Goal: Complete application form: Complete application form

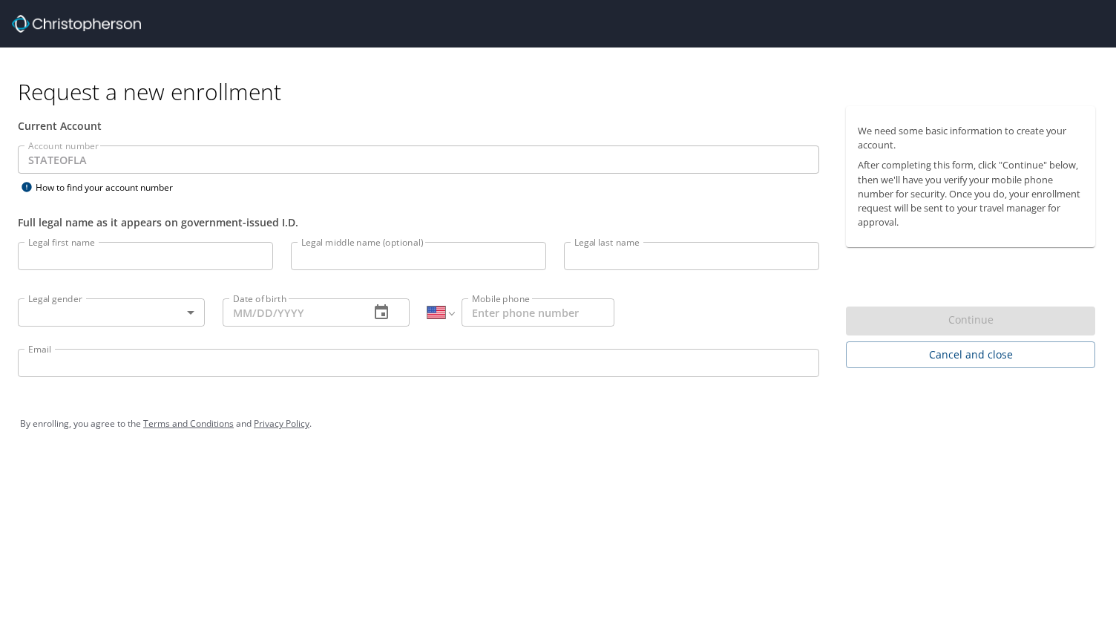
select select "US"
click at [174, 254] on input "Legal first name" at bounding box center [145, 256] width 255 height 28
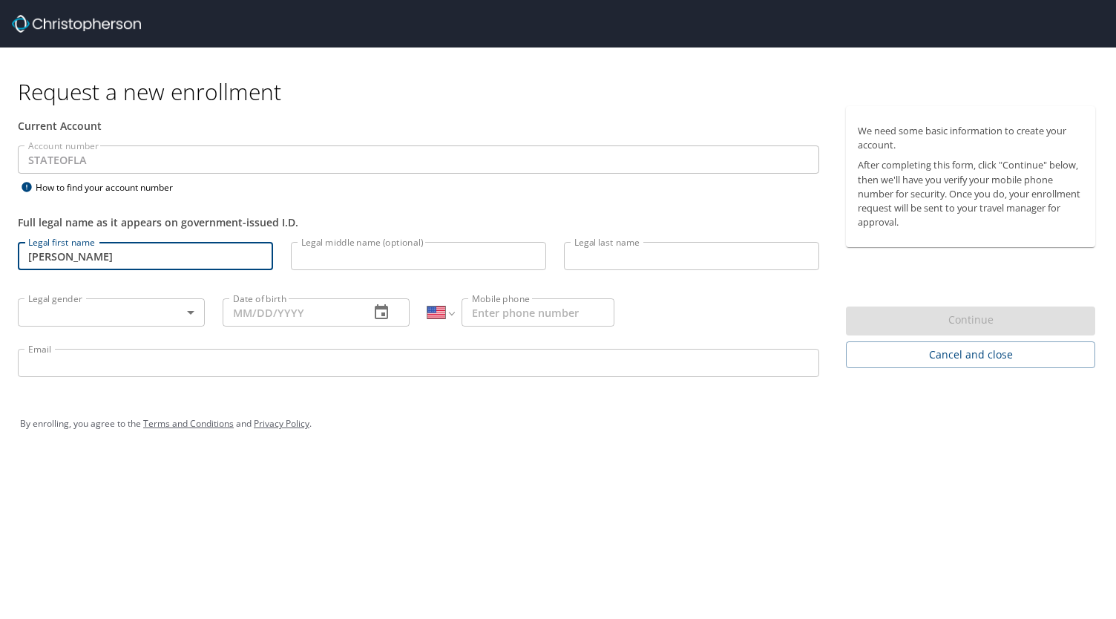
type input "[PERSON_NAME]"
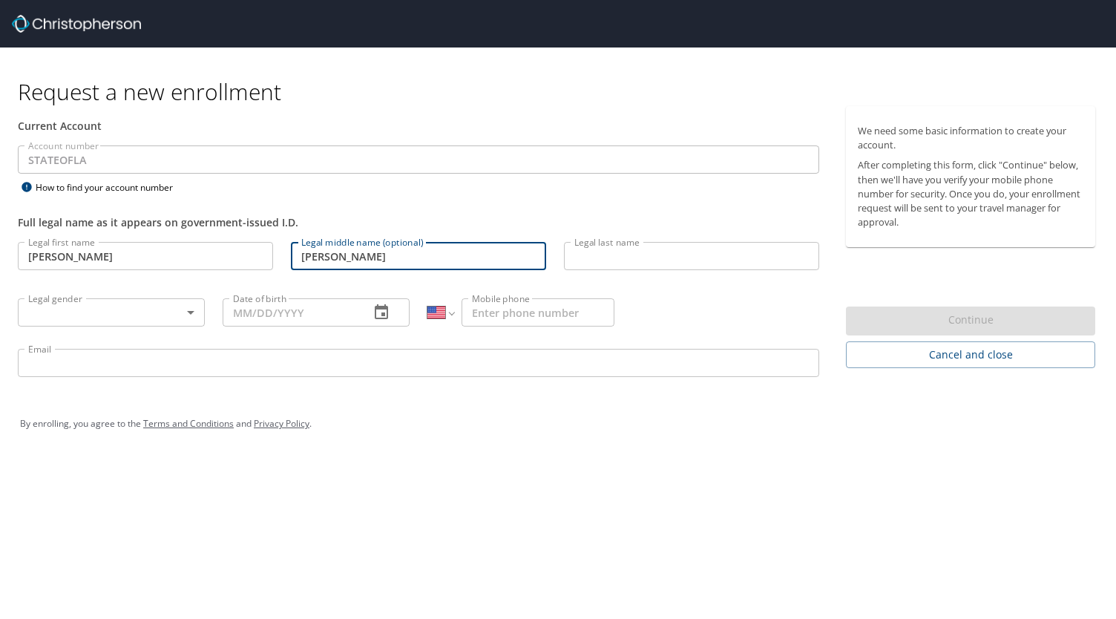
type input "[PERSON_NAME]"
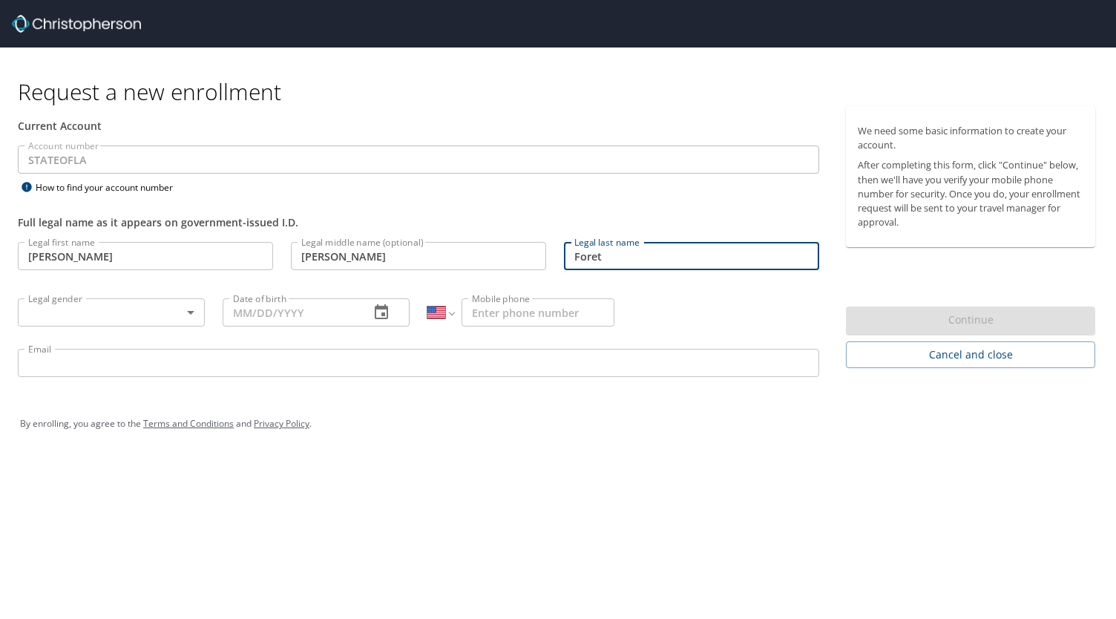
type input "Foret"
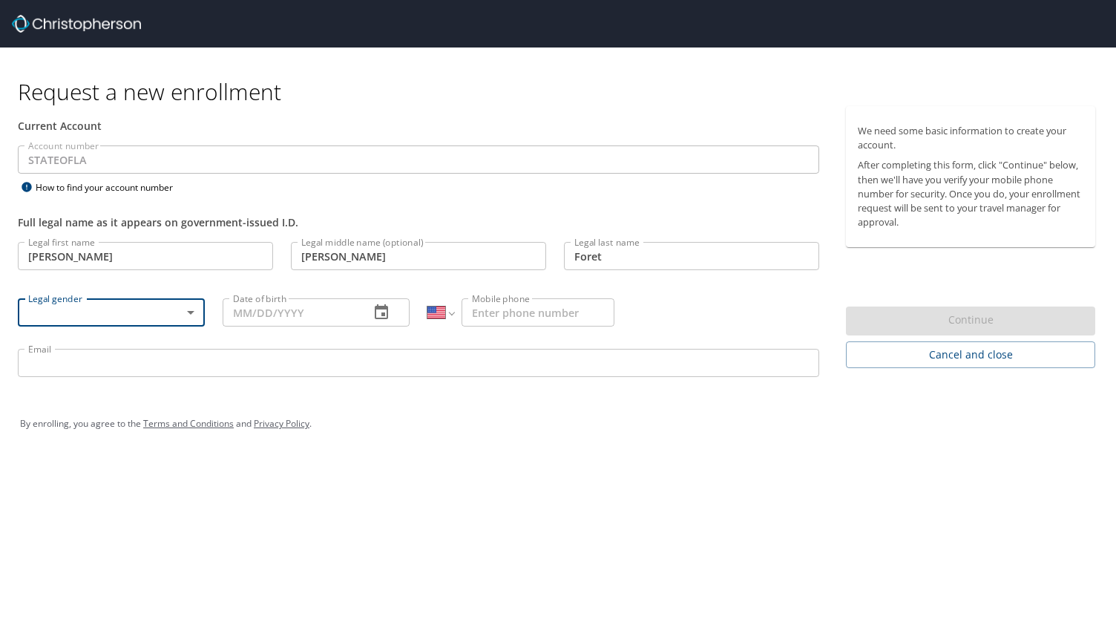
click at [191, 306] on body "Request a new enrollment Current Account Account number STATEOFLA Account numbe…" at bounding box center [558, 309] width 1116 height 619
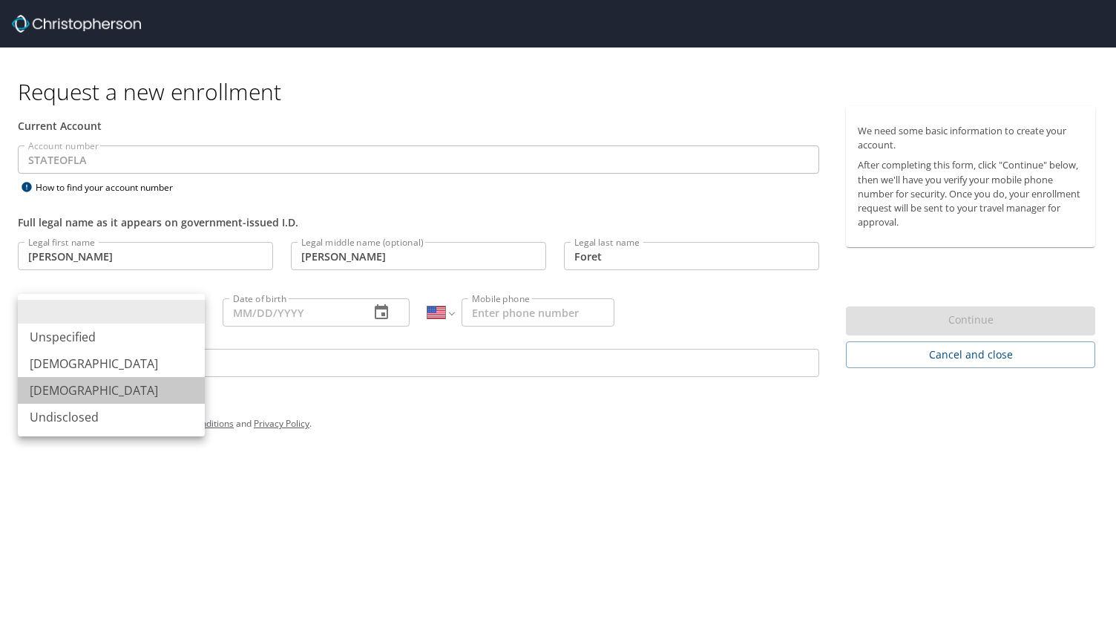
click at [111, 390] on li "[DEMOGRAPHIC_DATA]" at bounding box center [111, 390] width 187 height 27
type input "[DEMOGRAPHIC_DATA]"
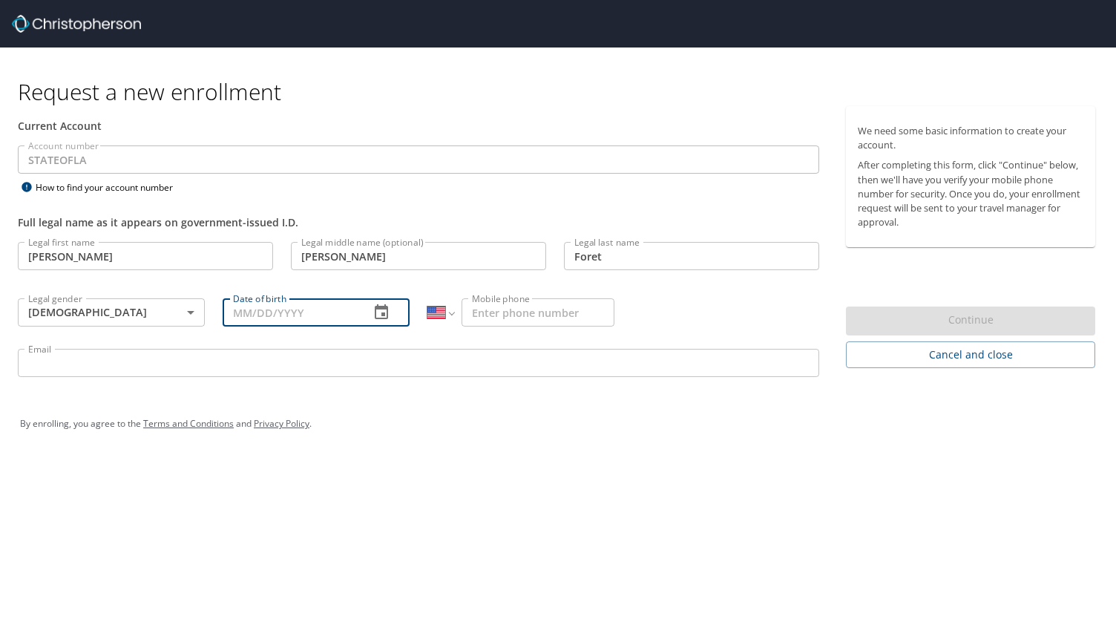
click at [261, 317] on input "Date of birth" at bounding box center [290, 312] width 135 height 28
type input "02/__/____"
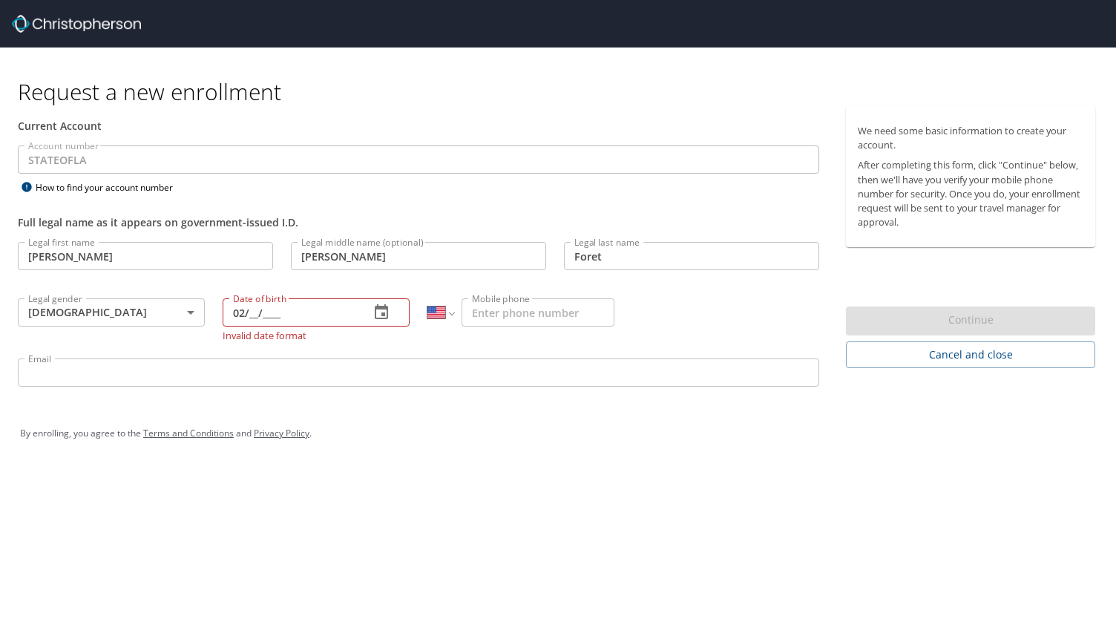
click at [96, 24] on img at bounding box center [76, 24] width 129 height 18
click at [66, 26] on img at bounding box center [76, 24] width 129 height 18
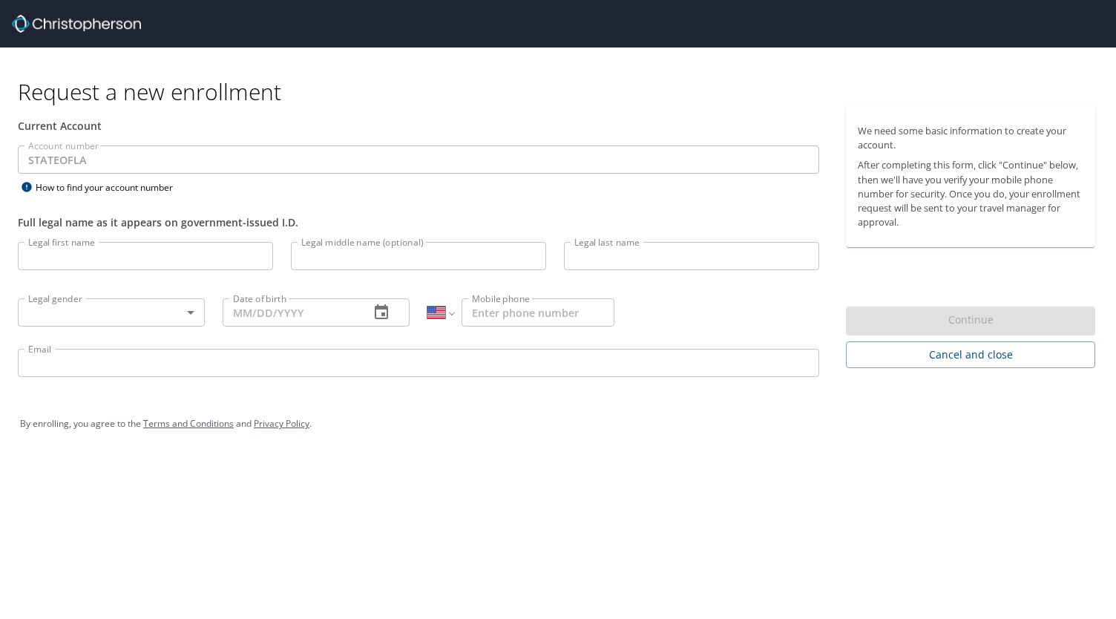
select select "US"
click at [166, 262] on input "Legal first name" at bounding box center [145, 256] width 255 height 28
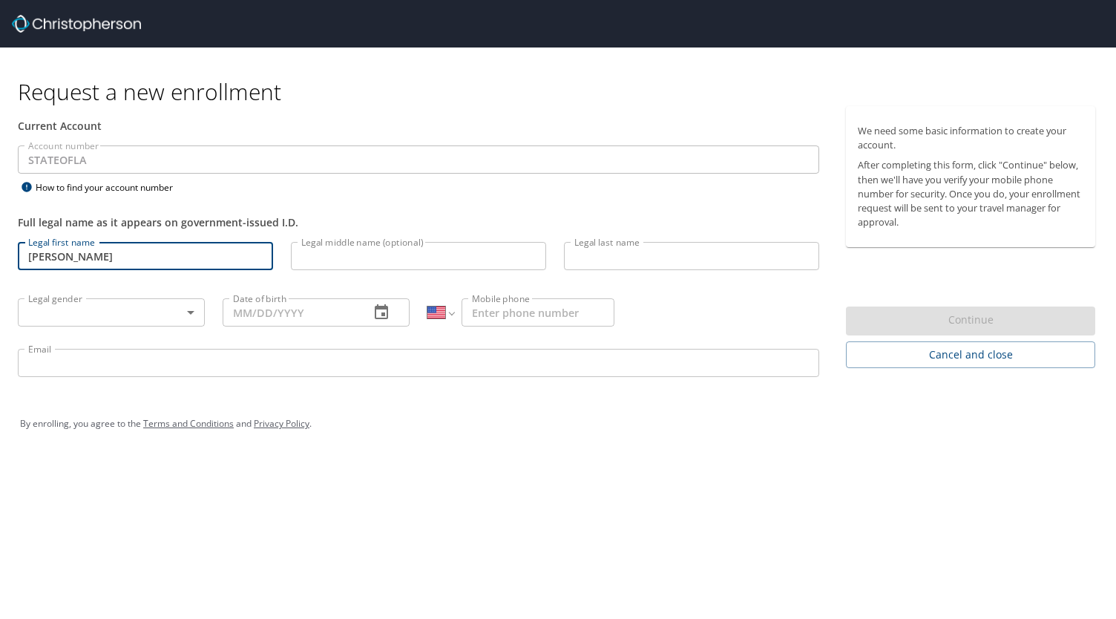
type input "[PERSON_NAME]"
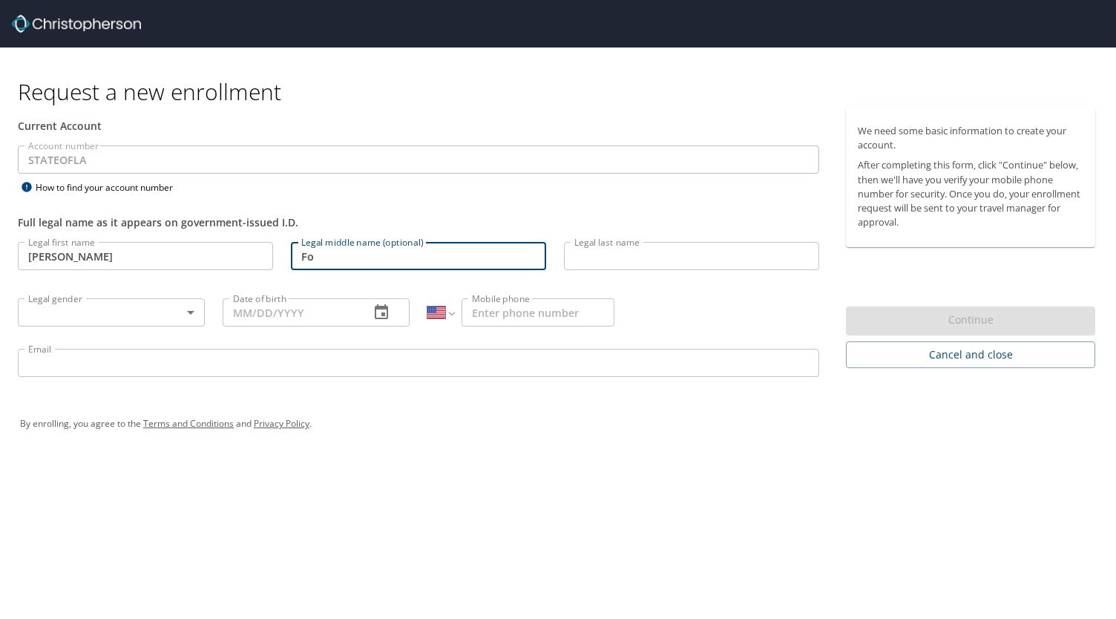
type input "F"
type input "[PERSON_NAME]"
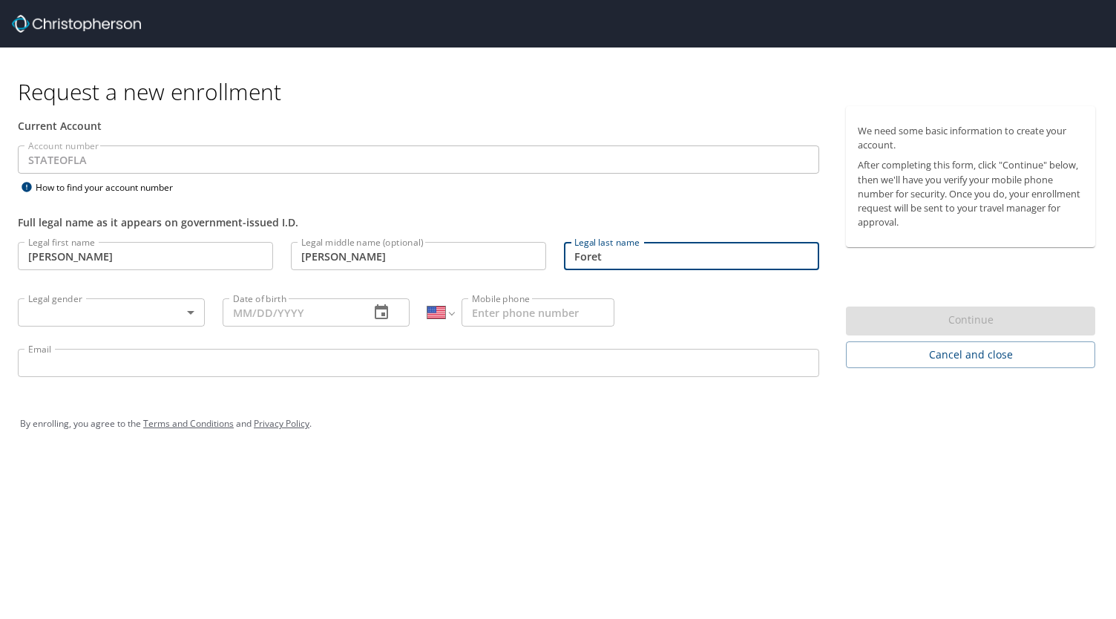
type input "Foret"
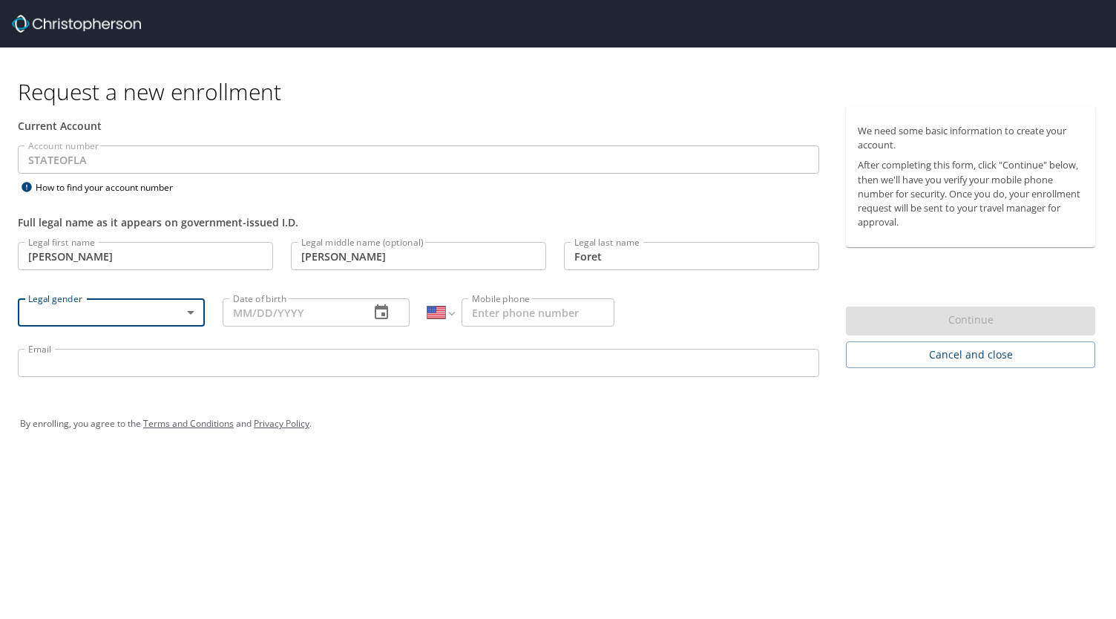
click at [196, 314] on body "Request a new enrollment Current Account Account number STATEOFLA Account numbe…" at bounding box center [558, 309] width 1116 height 619
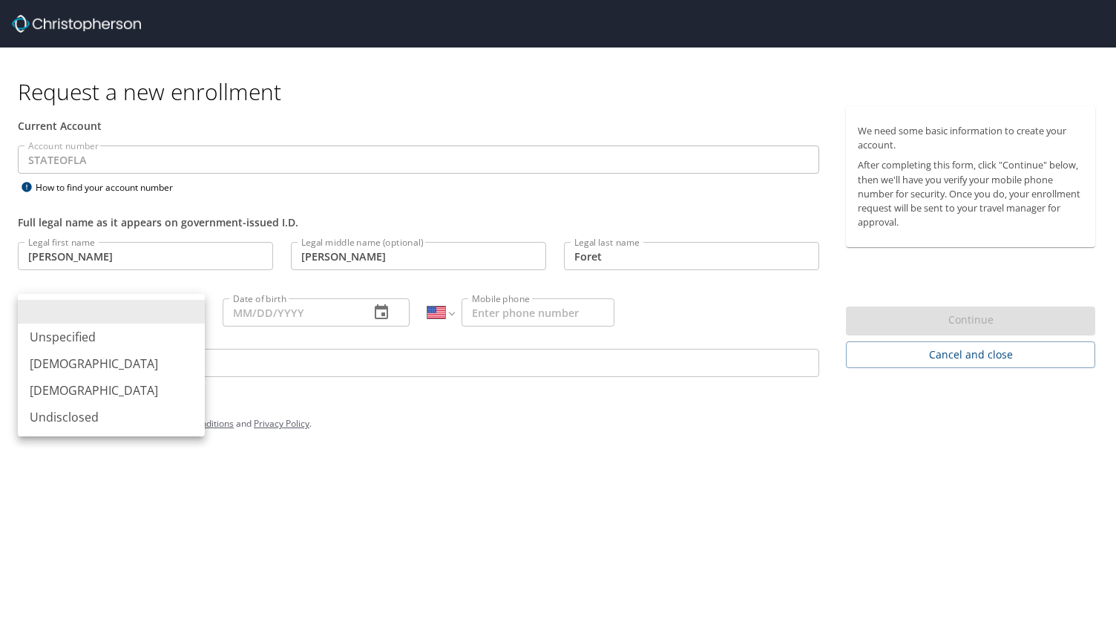
click at [99, 398] on li "[DEMOGRAPHIC_DATA]" at bounding box center [111, 390] width 187 height 27
type input "[DEMOGRAPHIC_DATA]"
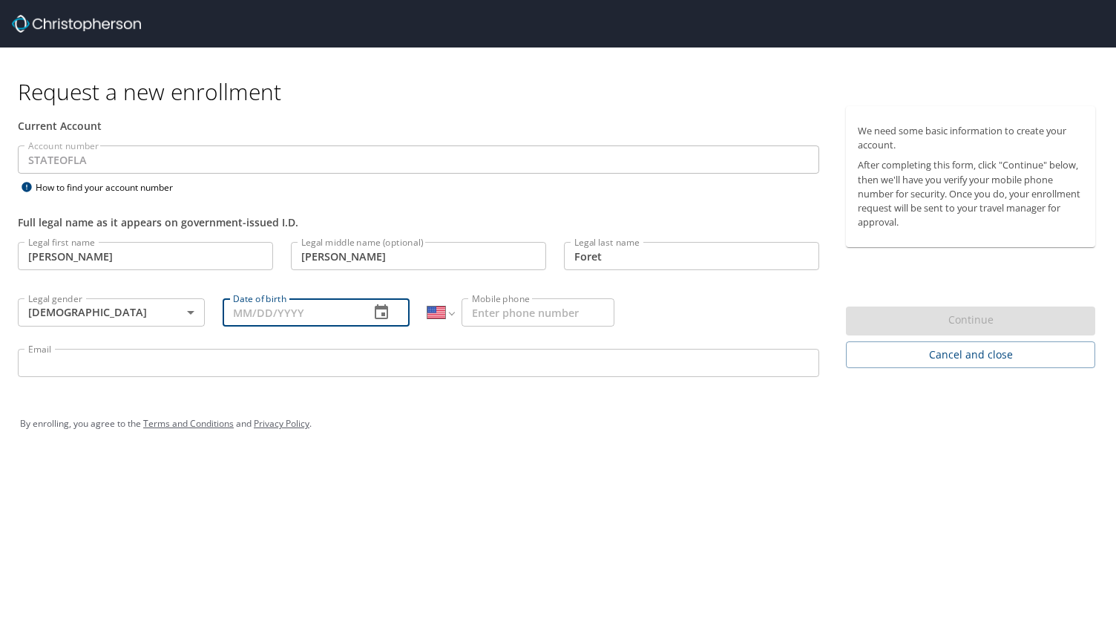
click at [225, 304] on input "Date of birth" at bounding box center [290, 312] width 135 height 28
type input "02/17/1995"
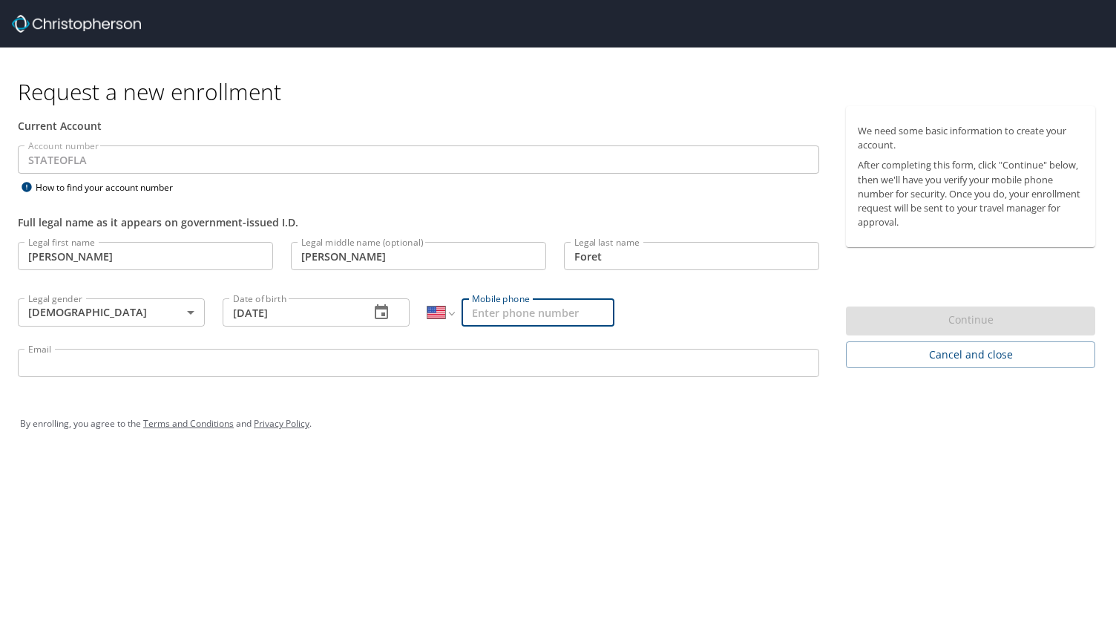
click at [506, 314] on input "Mobile phone" at bounding box center [537, 312] width 153 height 28
type input "(985) 696-3265"
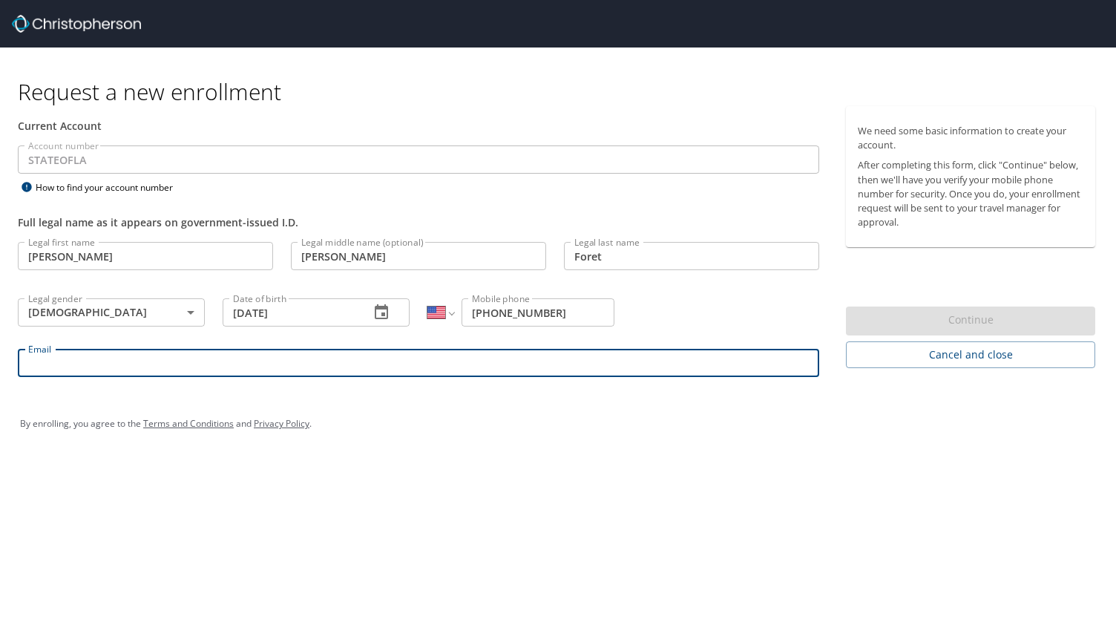
click at [414, 366] on input "Email" at bounding box center [418, 363] width 801 height 28
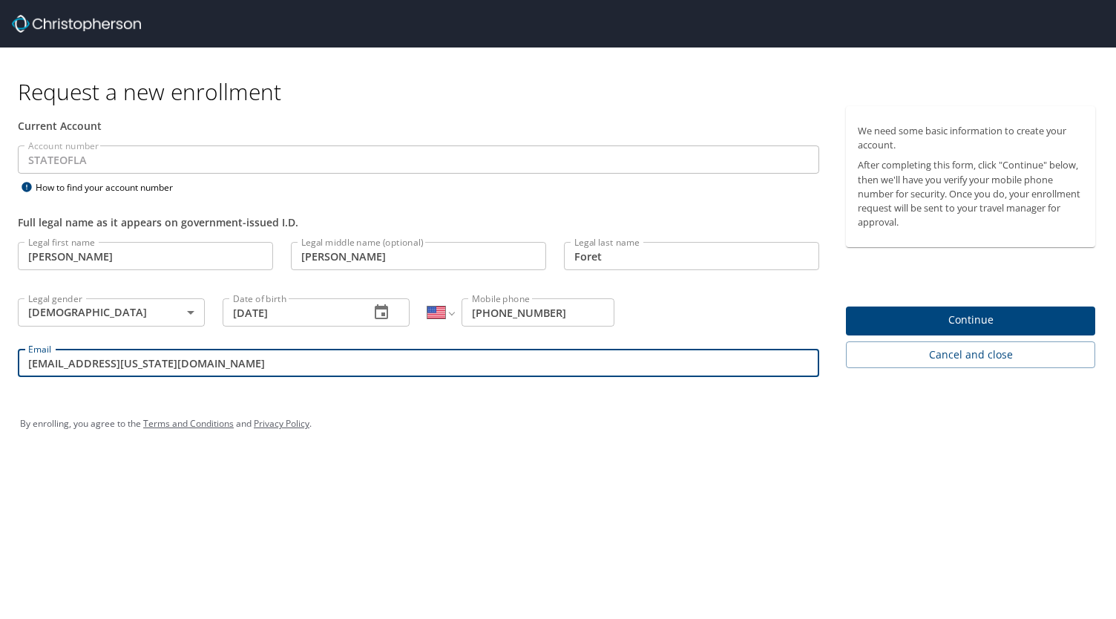
type input "blake.foret1@louisiana.edu"
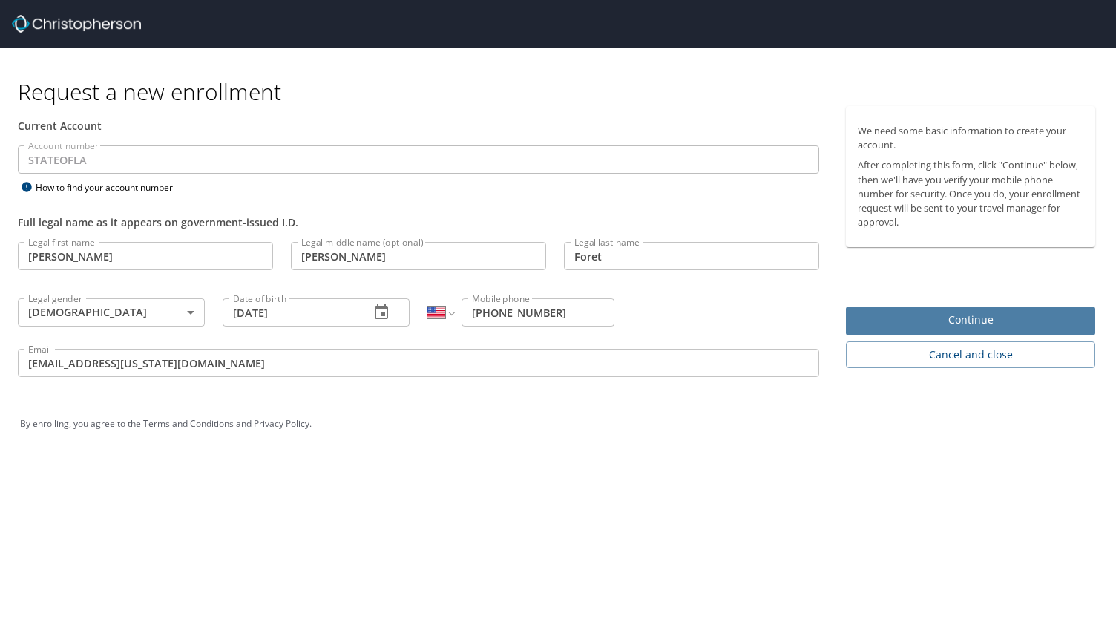
click at [998, 308] on button "Continue" at bounding box center [970, 320] width 249 height 29
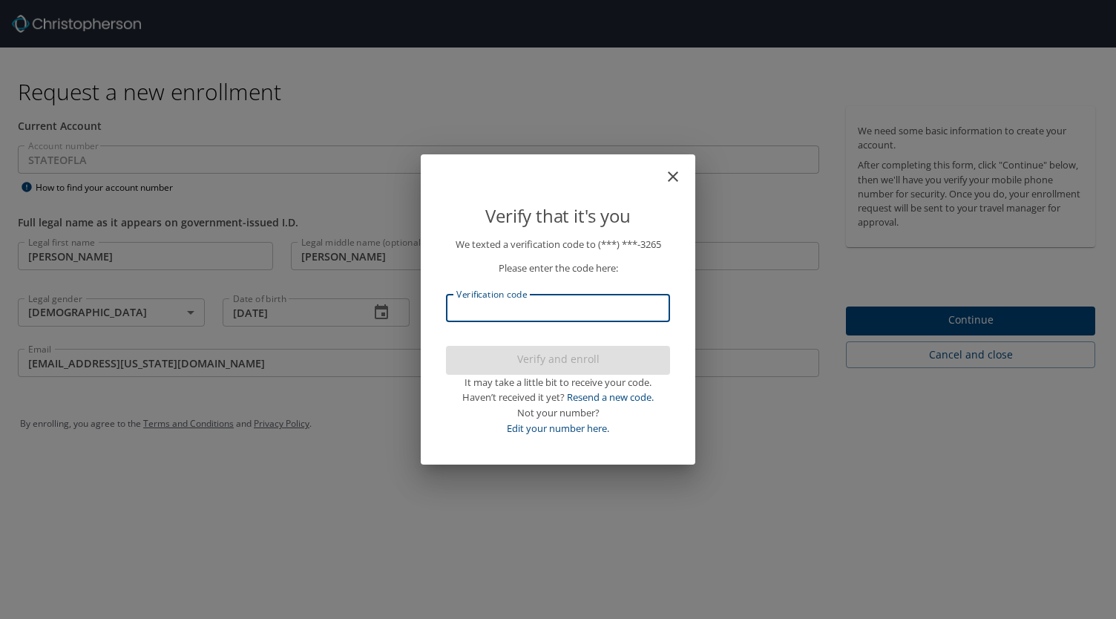
click at [547, 297] on input "Verification code" at bounding box center [558, 308] width 224 height 28
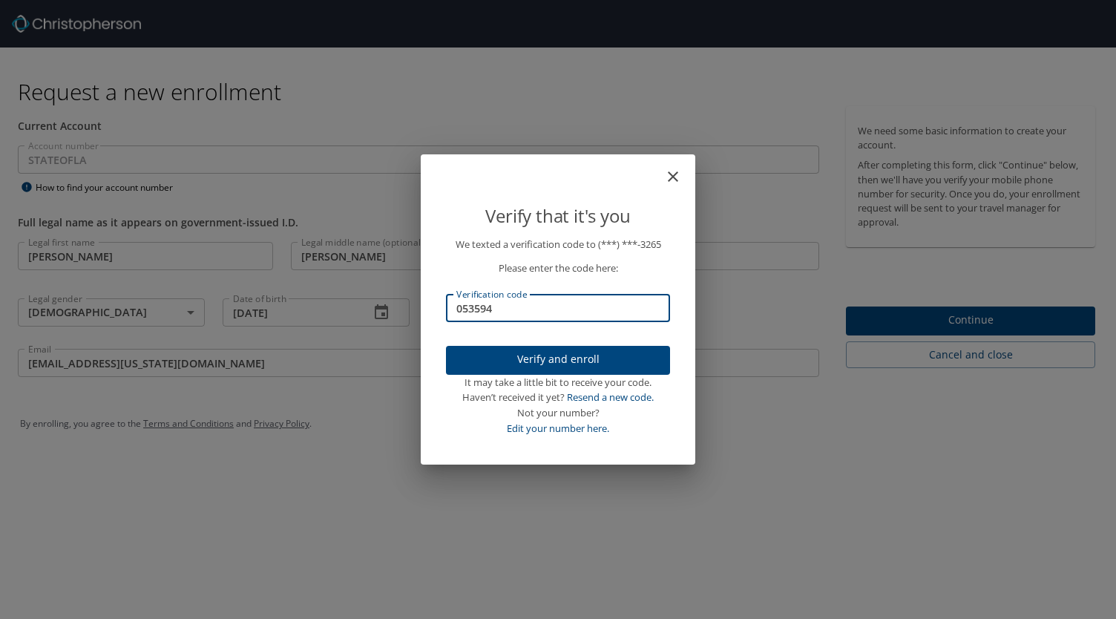
type input "053594"
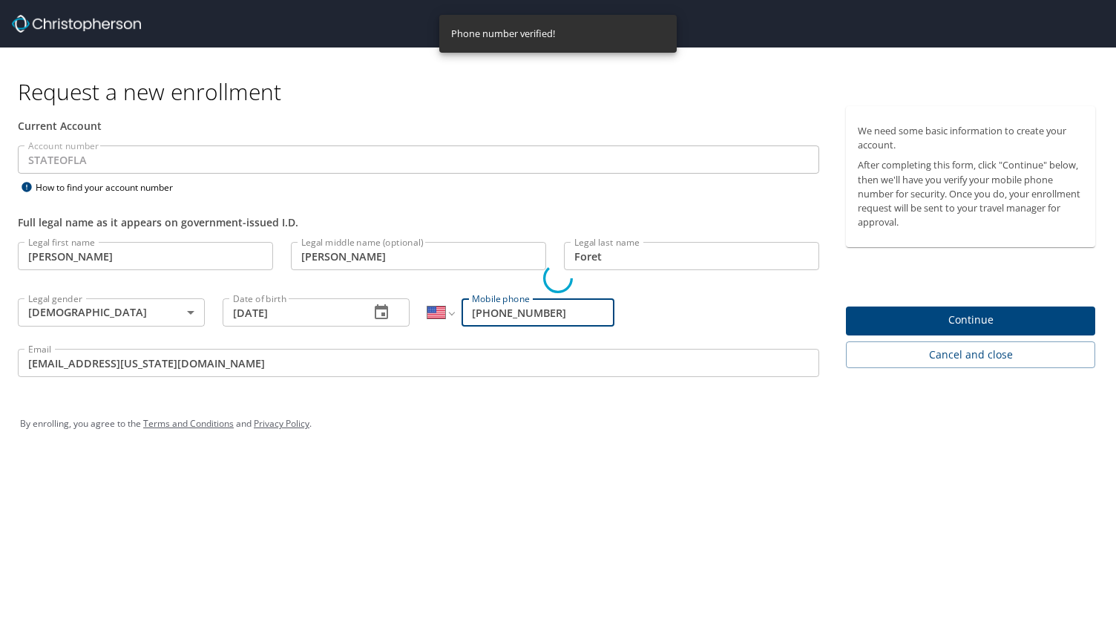
click at [893, 317] on div "Verify that it's you We texted a verification code to (***) ***- 3265 Please en…" at bounding box center [558, 309] width 1116 height 619
click at [936, 317] on div "Verify that it's you We texted a verification code to (***) ***- 3265 Please en…" at bounding box center [558, 309] width 1116 height 619
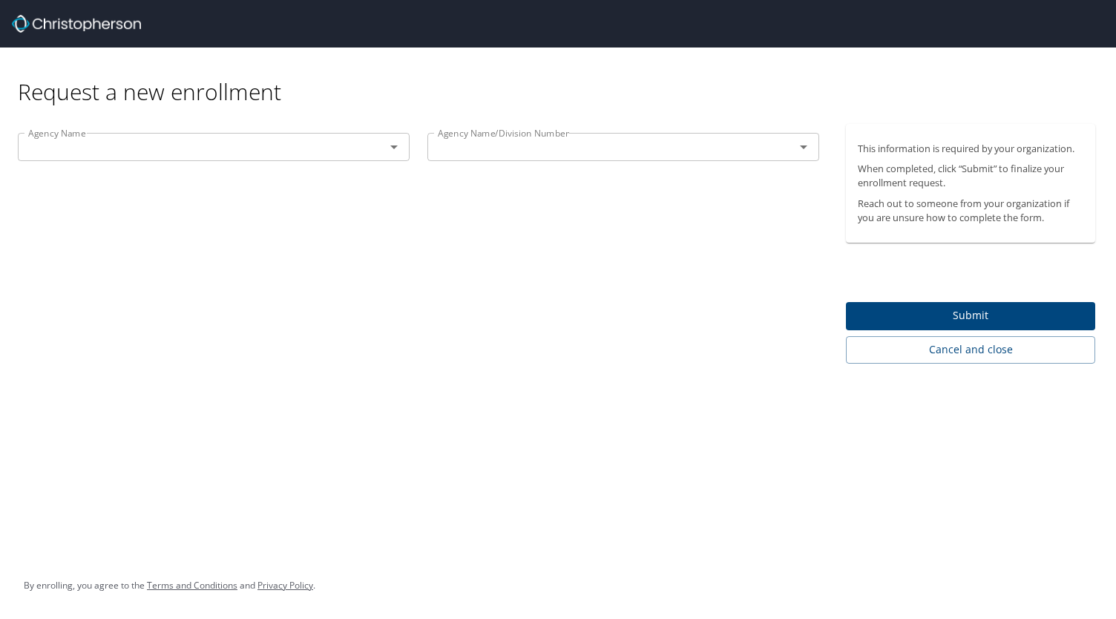
click at [382, 150] on div at bounding box center [383, 146] width 39 height 21
click at [392, 150] on icon "Open" at bounding box center [394, 147] width 18 height 18
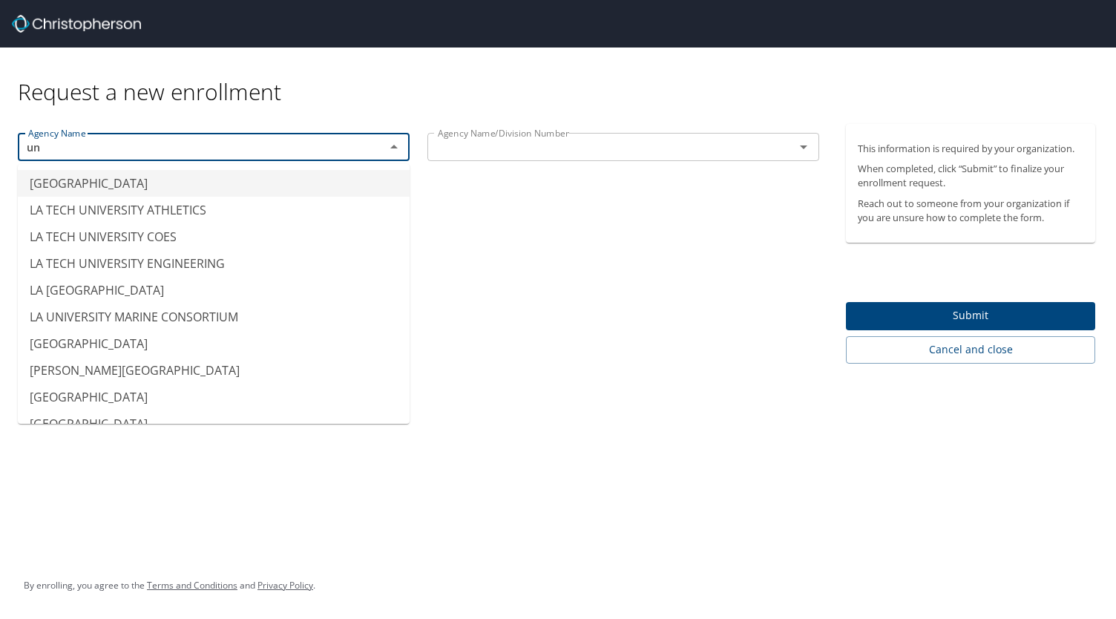
type input "u"
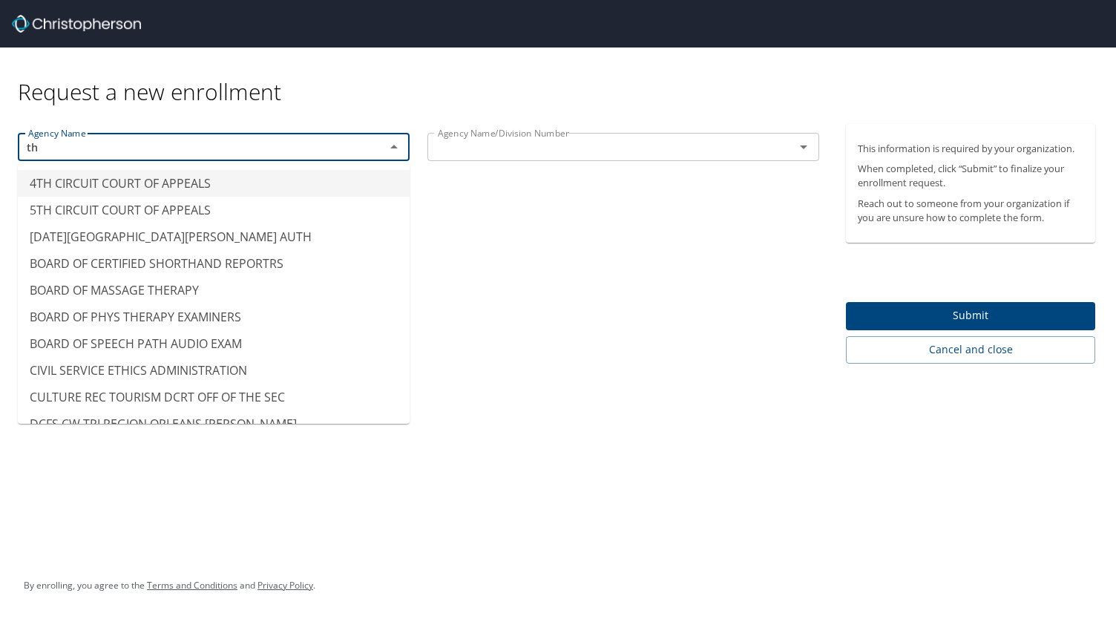
type input "t"
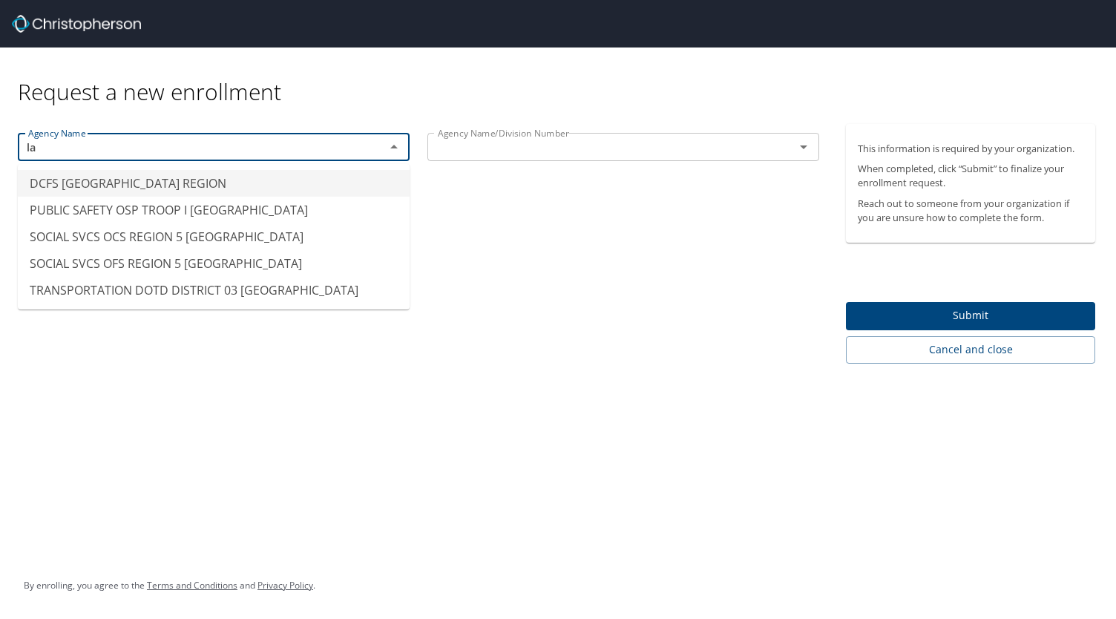
type input "l"
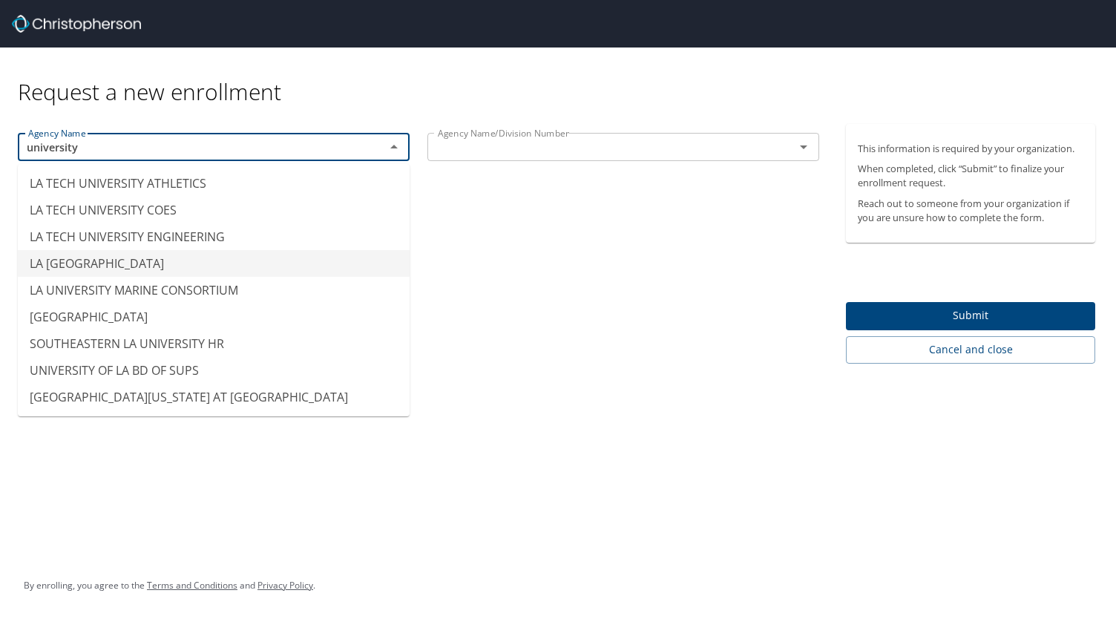
click at [472, 241] on div "Agency Name university Agency Name Agency Name/Division Number Agency Name/Divi…" at bounding box center [418, 244] width 837 height 240
type input "LA TECH UNIVERSITY MAIN"
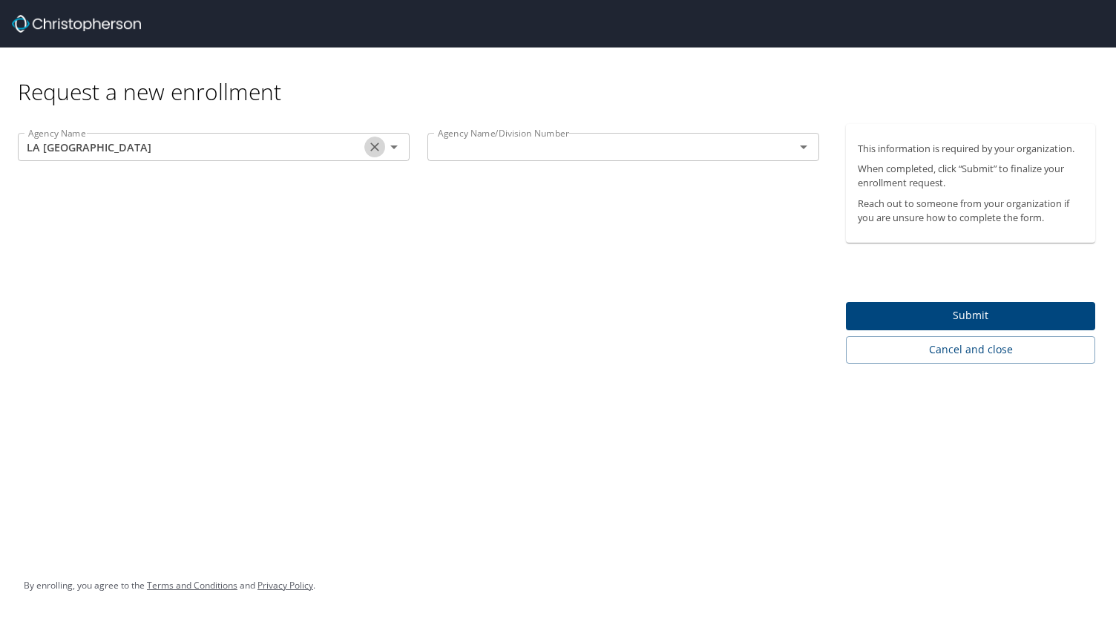
click at [381, 143] on icon "Clear" at bounding box center [374, 146] width 15 height 15
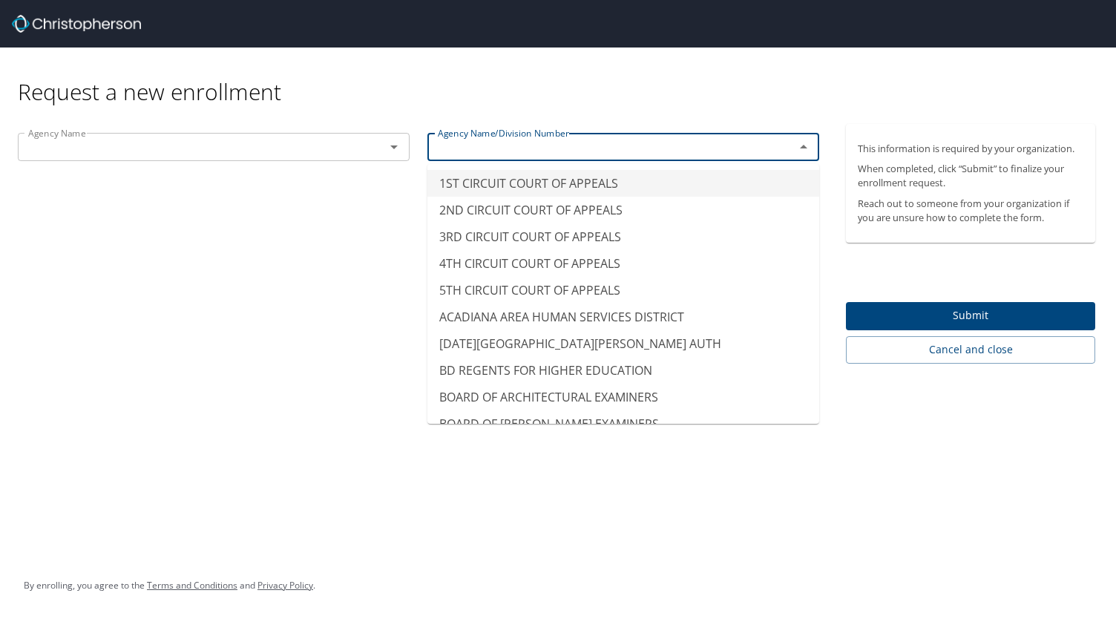
click at [463, 142] on input "text" at bounding box center [601, 146] width 339 height 19
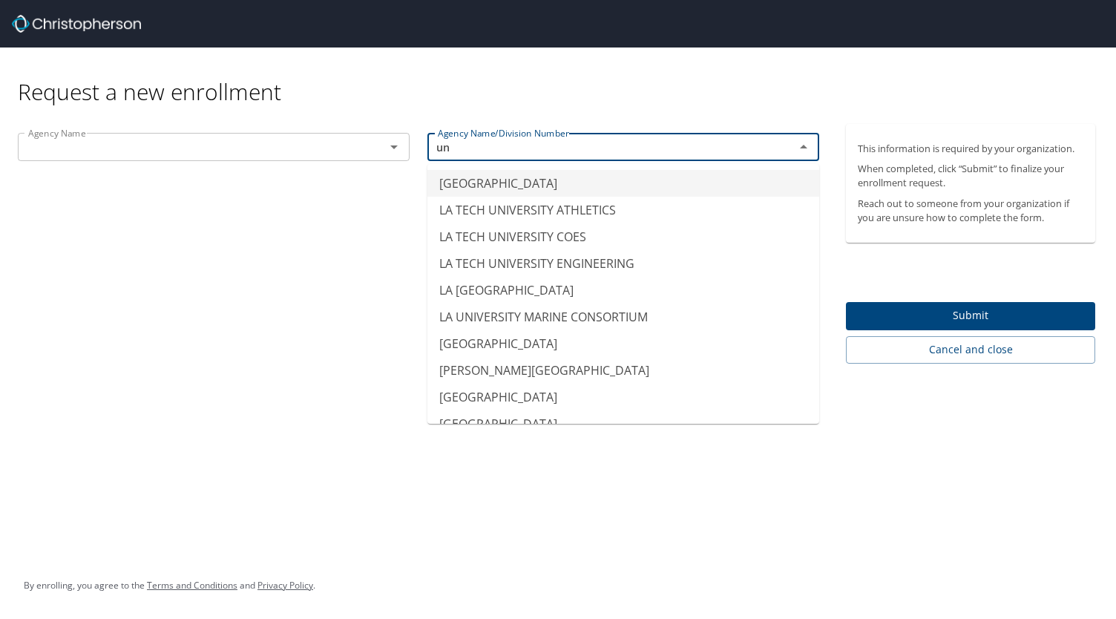
type input "u"
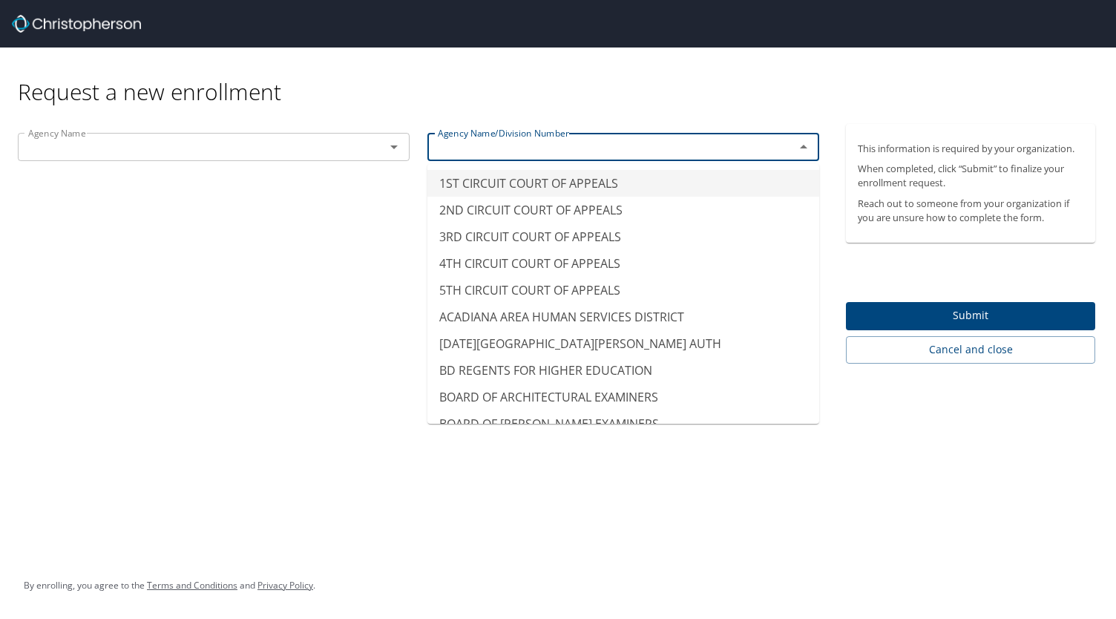
click at [260, 145] on input "text" at bounding box center [191, 146] width 339 height 19
type input "1ST CIRCUIT COURT OF APPEALS"
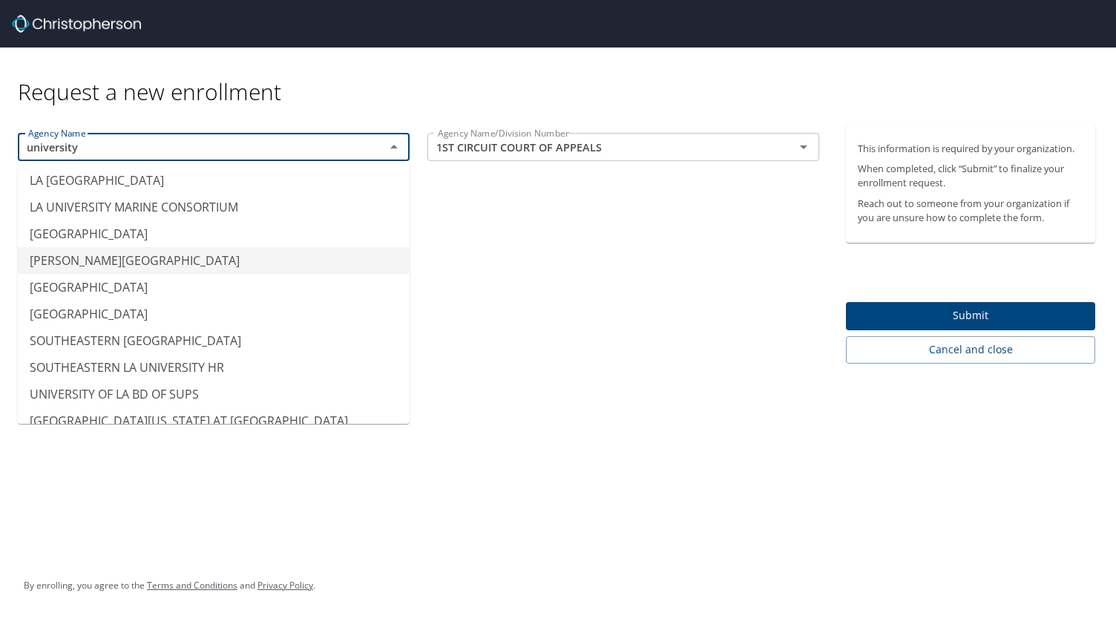
scroll to position [126, 0]
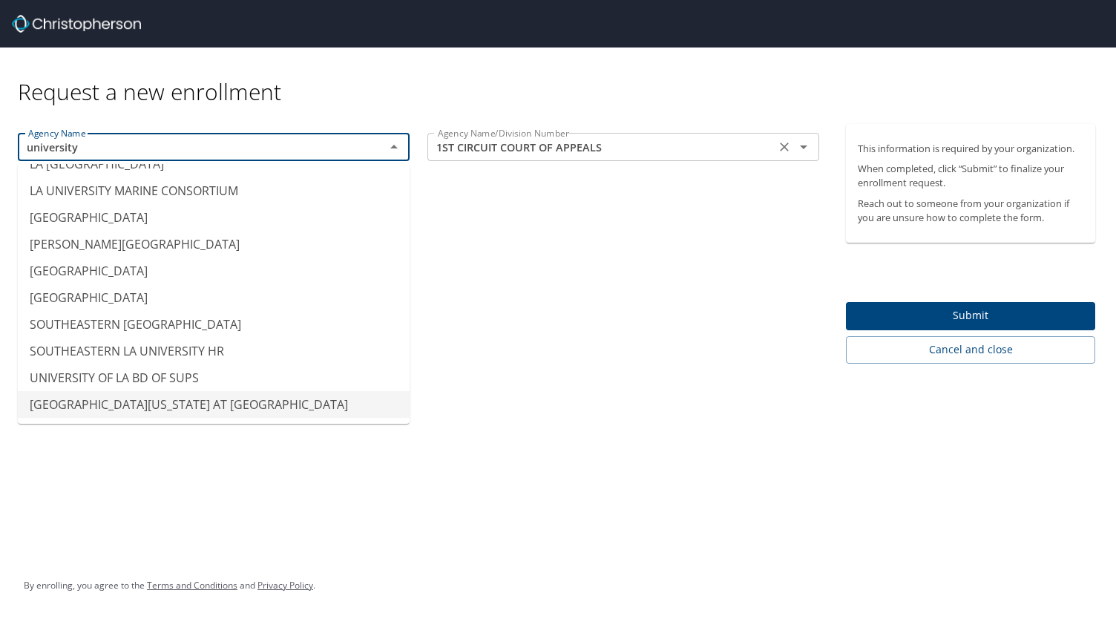
click at [781, 154] on icon "Clear" at bounding box center [784, 146] width 15 height 15
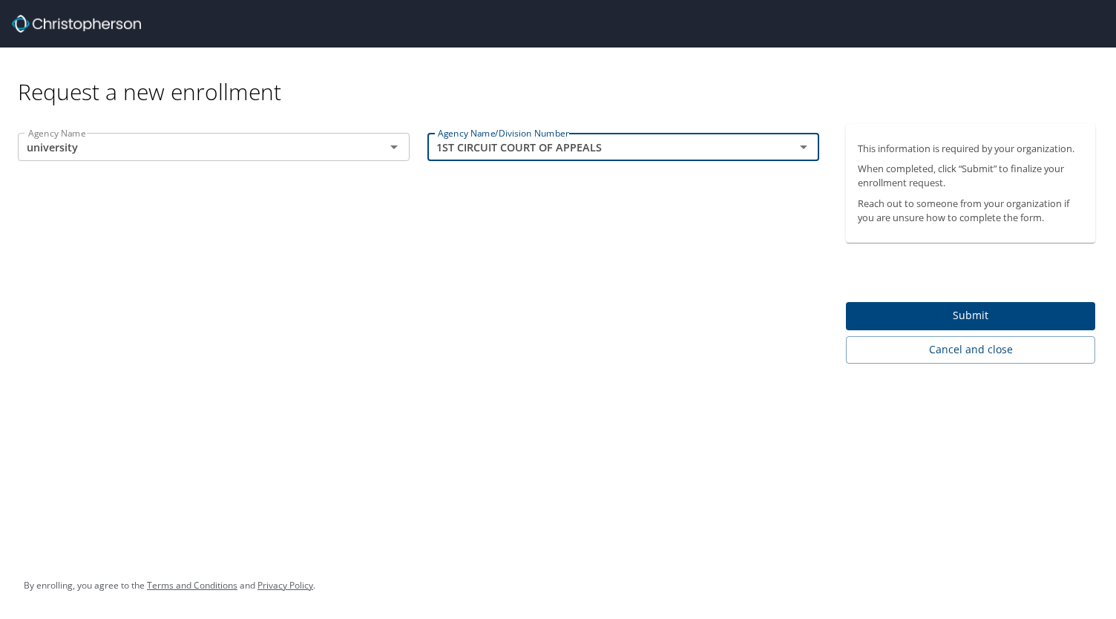
type input "UNIVERSITY OF LOUISIANA AT MONR"
click at [372, 151] on icon "Clear" at bounding box center [374, 146] width 15 height 15
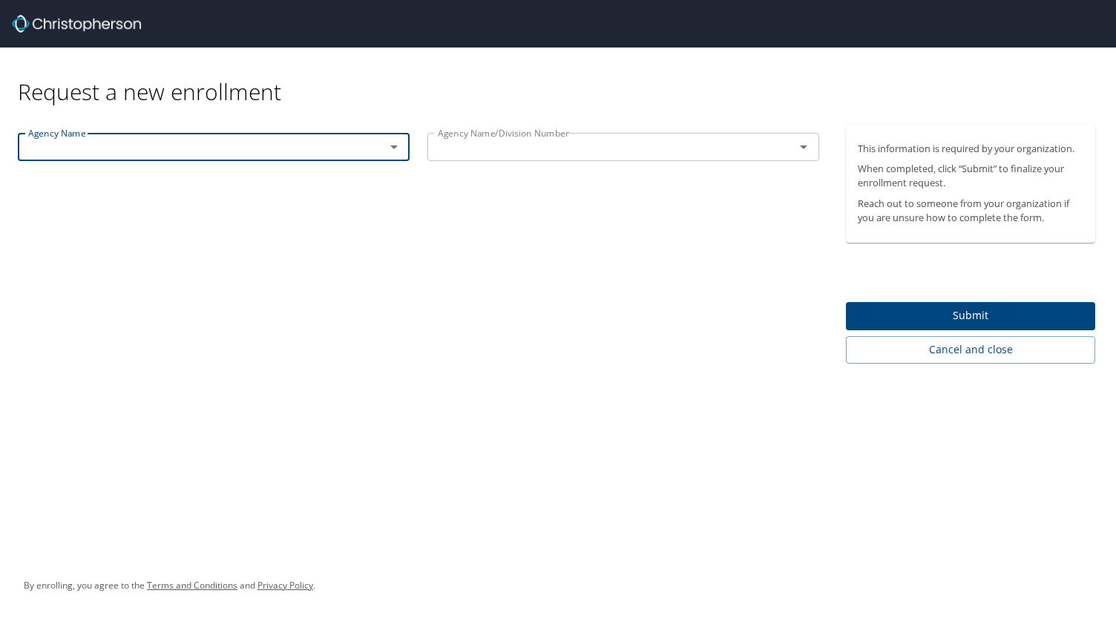
click at [404, 145] on div "Agency Name" at bounding box center [214, 147] width 392 height 28
click at [392, 146] on icon "Open" at bounding box center [393, 147] width 7 height 4
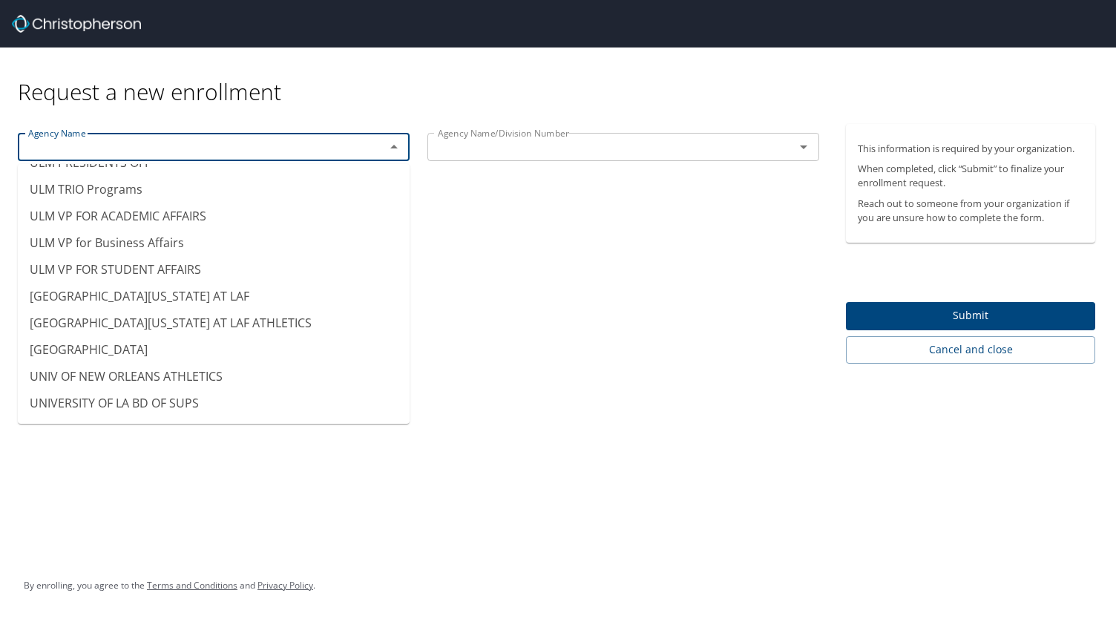
scroll to position [14422, 0]
click at [79, 283] on li "UNIV OF LOUISIANA AT LAF" at bounding box center [214, 296] width 392 height 27
type input "UNIV OF LOUISIANA AT LAF"
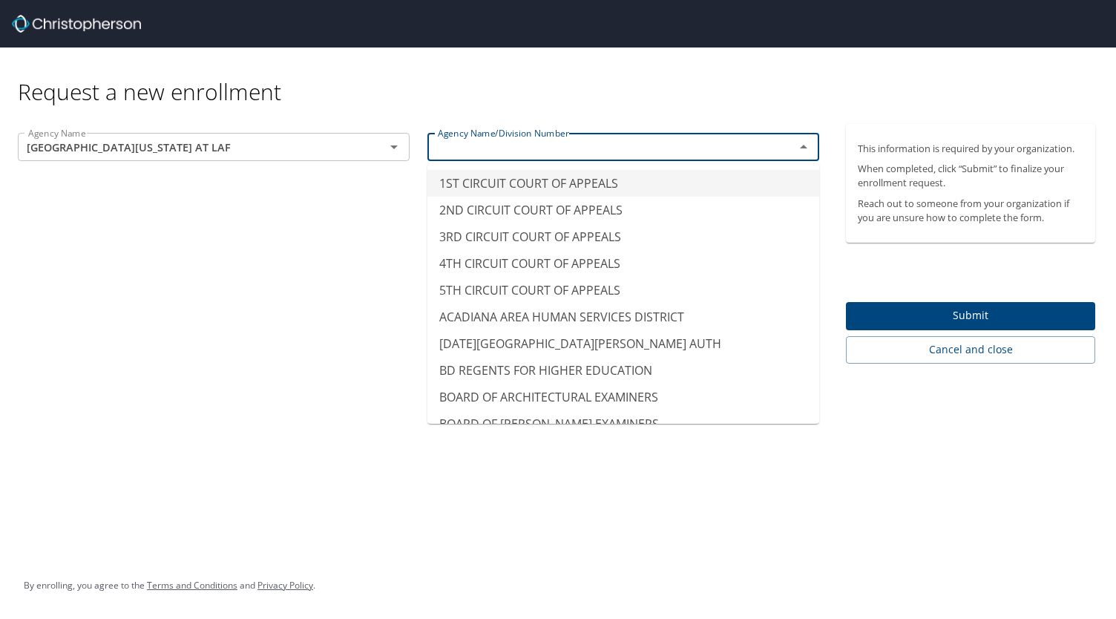
click at [574, 147] on input "text" at bounding box center [601, 146] width 339 height 19
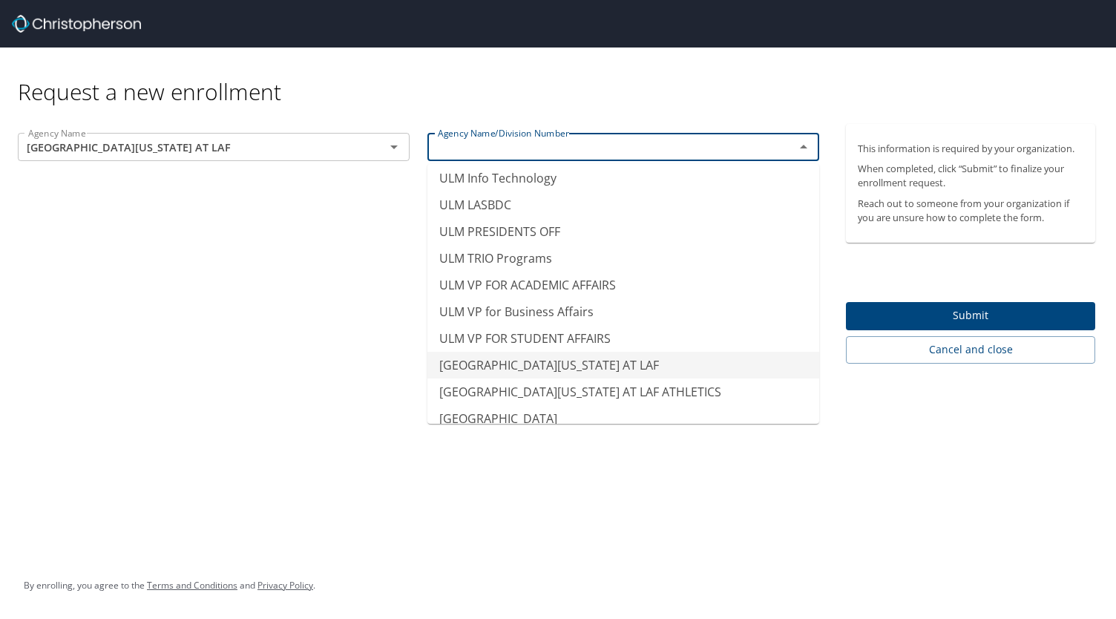
scroll to position [14346, 0]
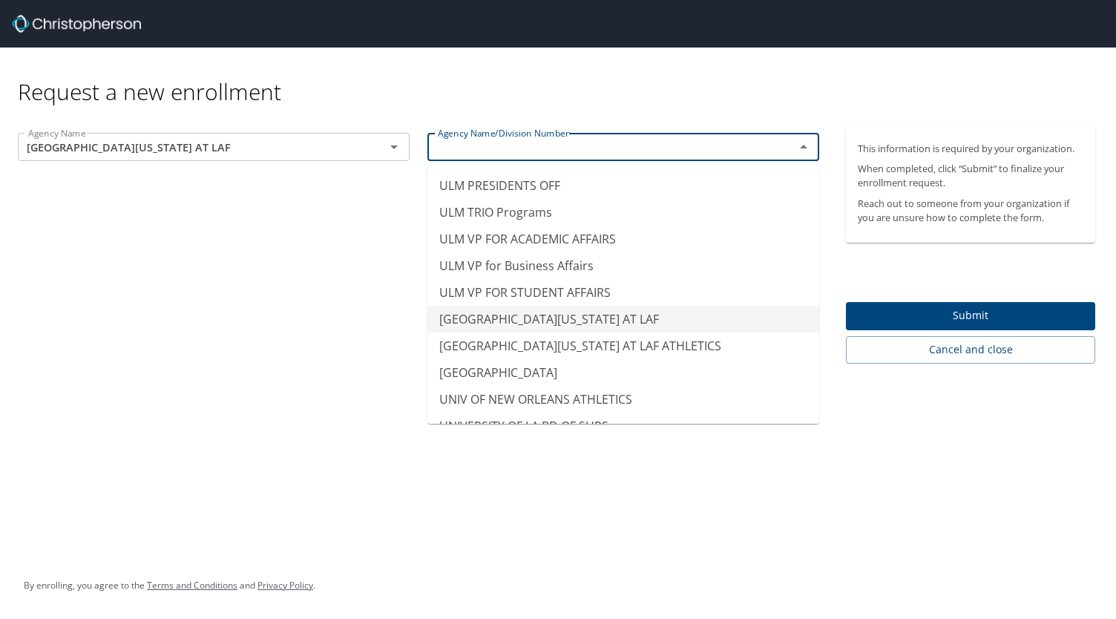
click at [576, 306] on li "UNIV OF LOUISIANA AT LAF" at bounding box center [623, 319] width 392 height 27
type input "UNIV OF LOUISIANA AT LAF"
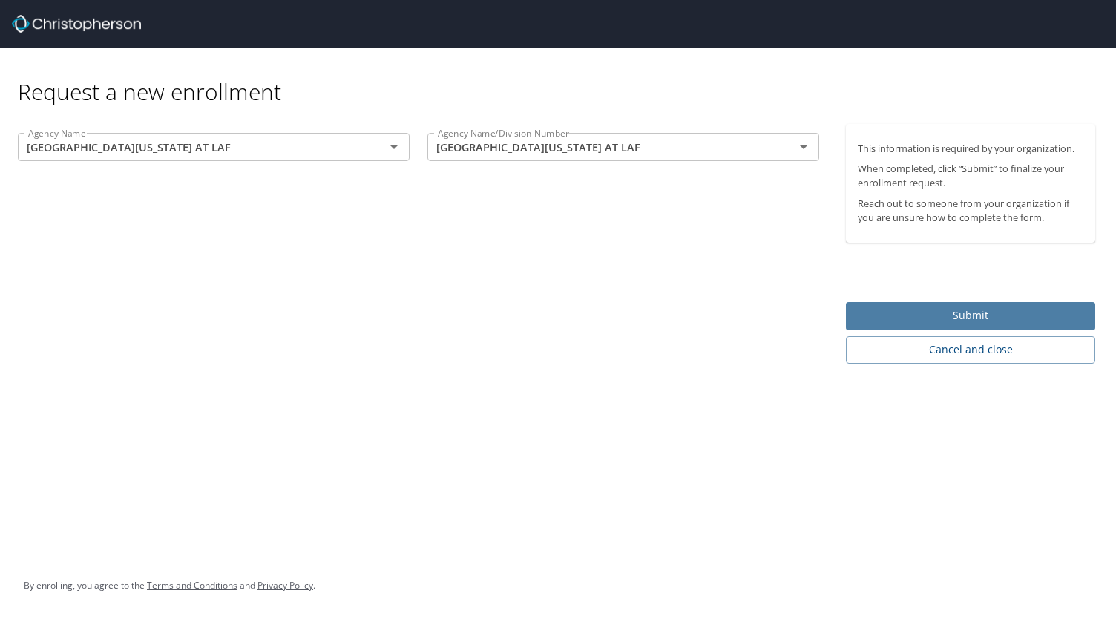
click at [946, 318] on span "Submit" at bounding box center [969, 315] width 225 height 19
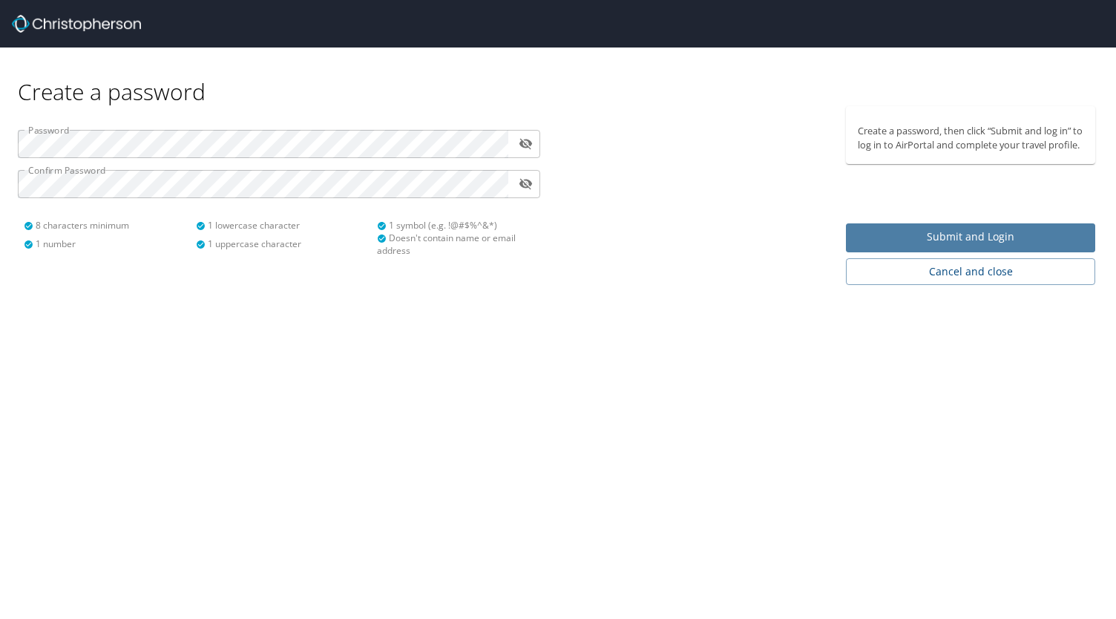
click at [933, 246] on span "Submit and Login" at bounding box center [969, 237] width 225 height 19
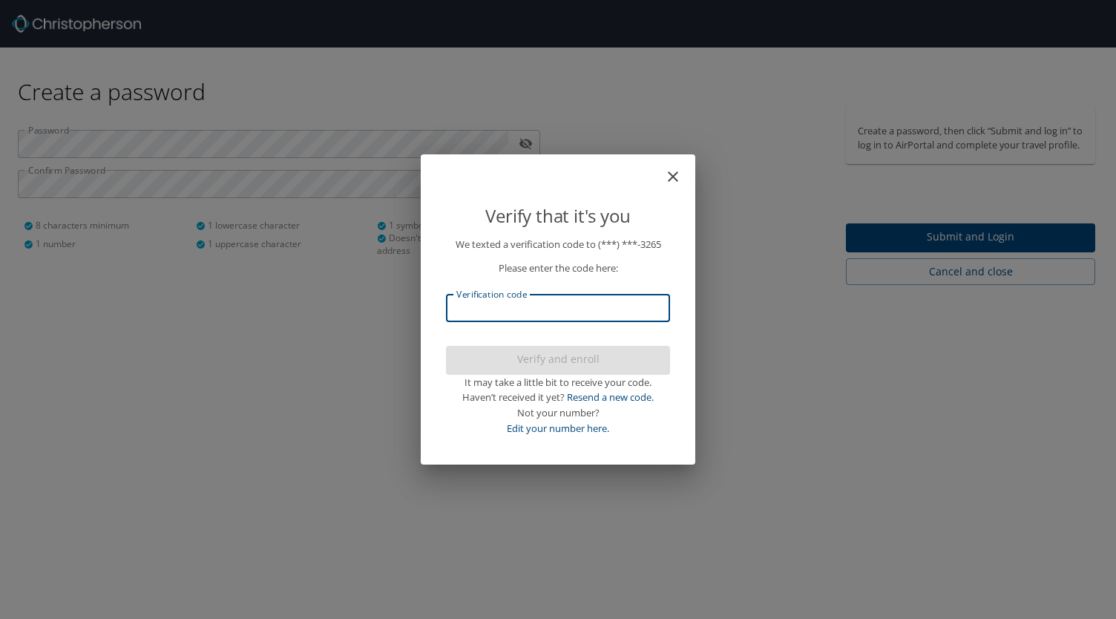
click at [570, 312] on input "Verification code" at bounding box center [558, 308] width 224 height 28
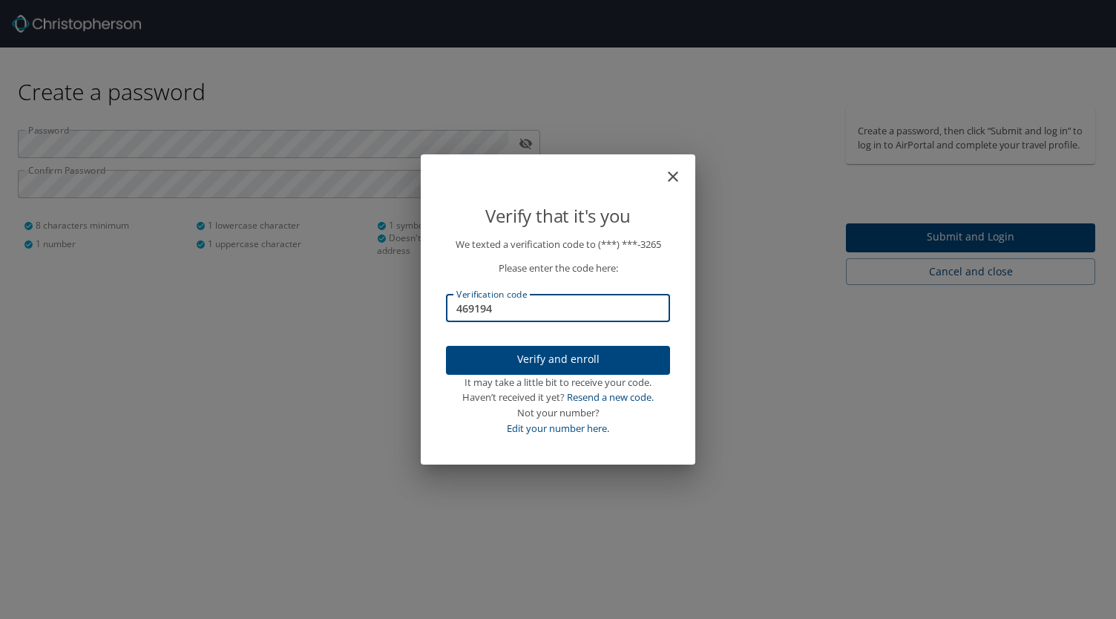
type input "469194"
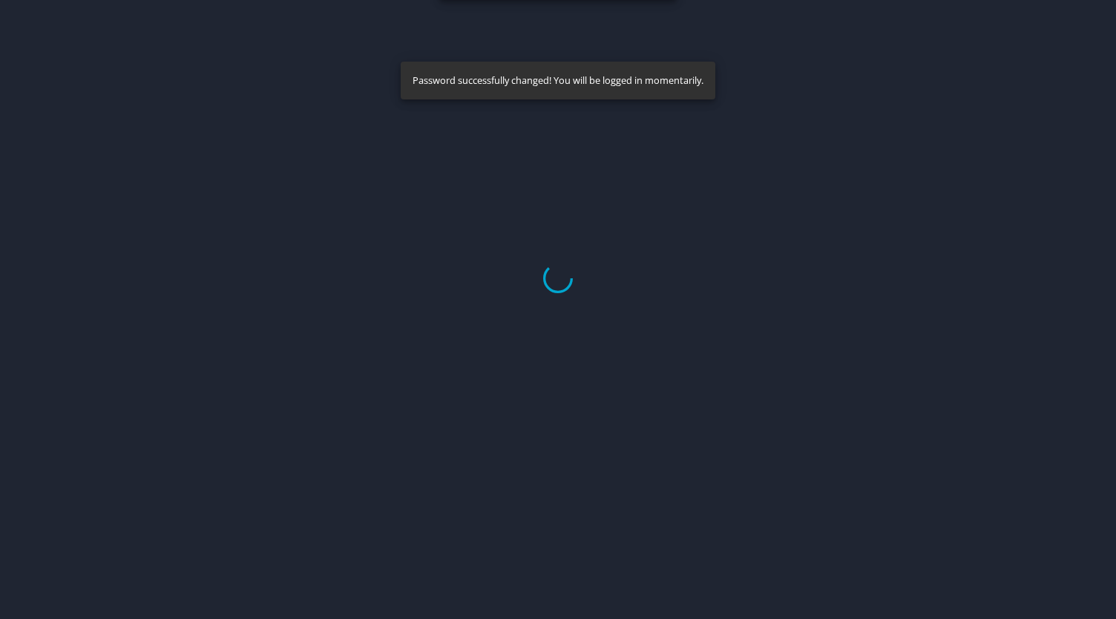
select select "US"
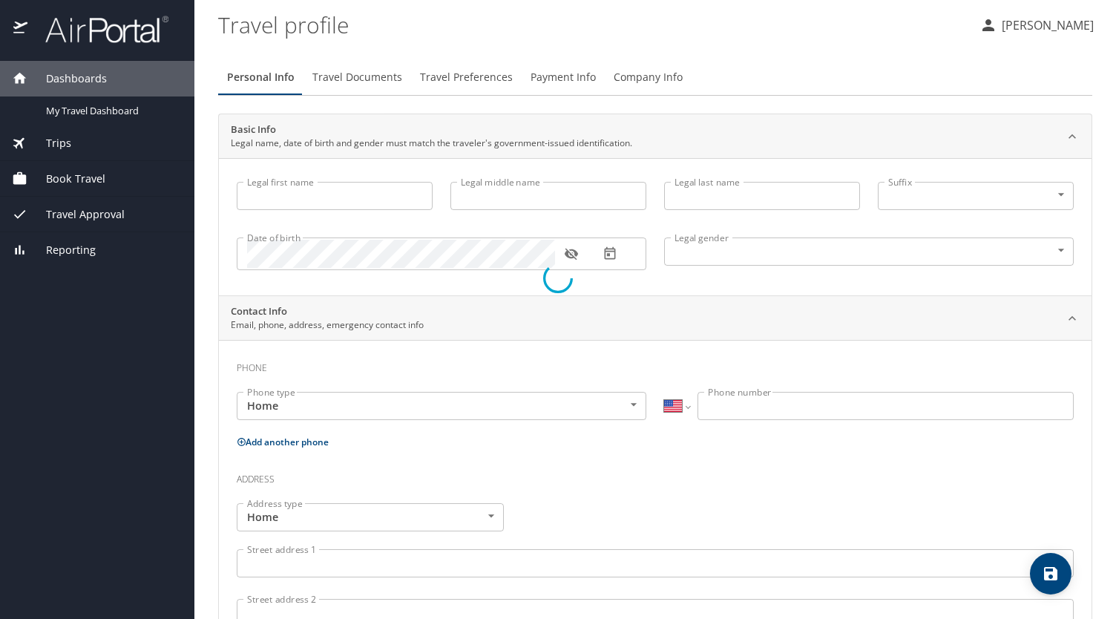
type input "[PERSON_NAME]"
type input "Foret"
type input "[DEMOGRAPHIC_DATA]"
select select "US"
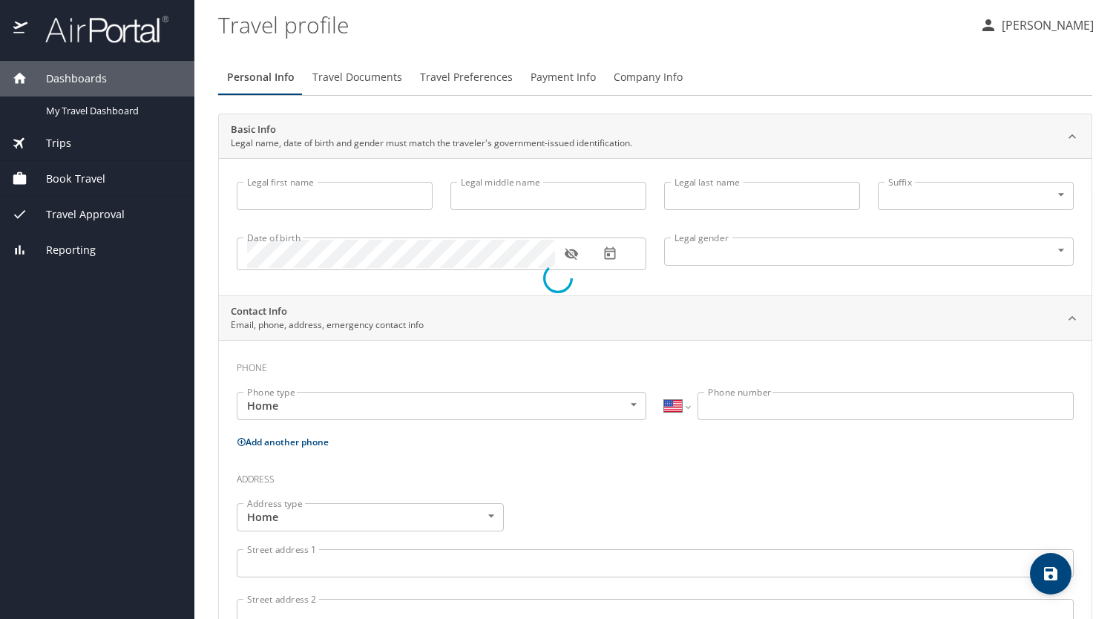
select select "US"
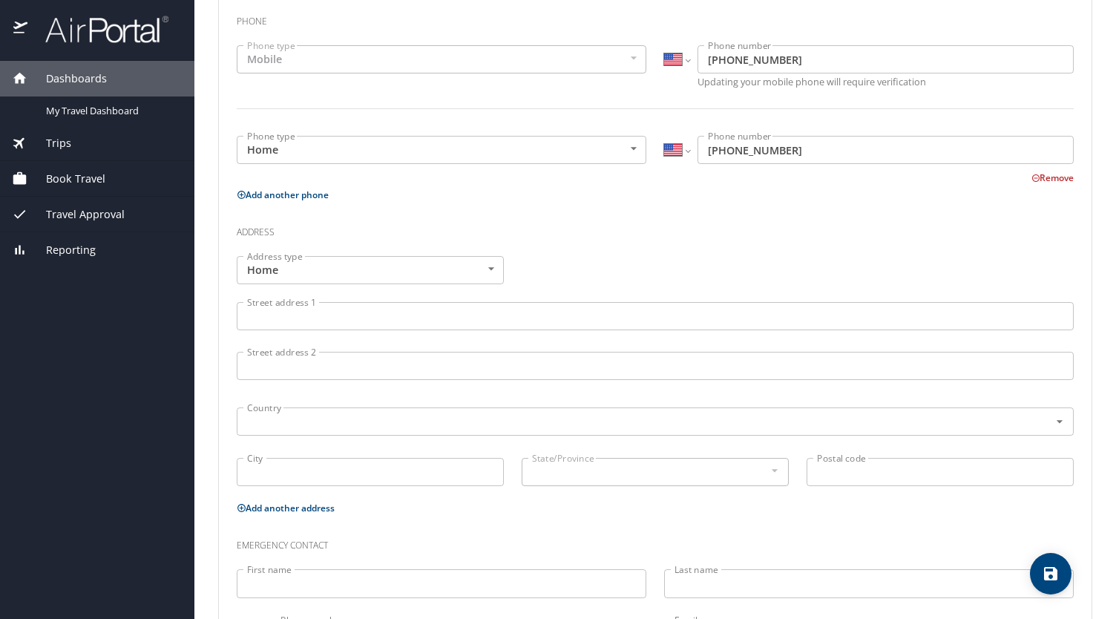
scroll to position [347, 0]
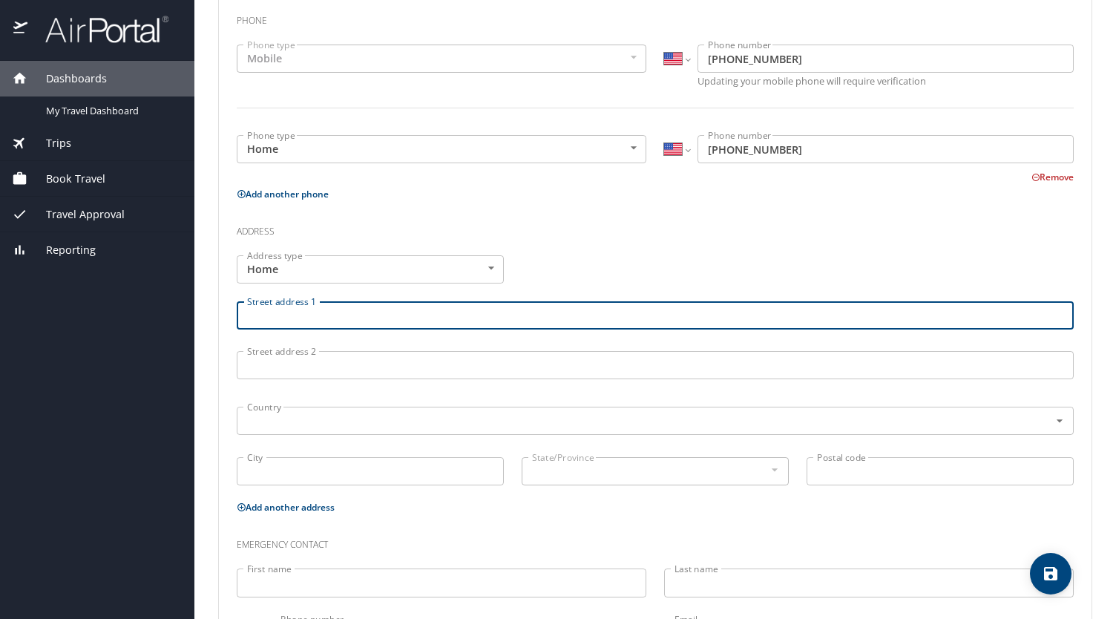
click at [398, 307] on input "Street address 1" at bounding box center [655, 315] width 837 height 28
click at [302, 311] on input "303 Raybun St.," at bounding box center [655, 315] width 837 height 28
click at [352, 314] on input "303 Rayburn St.," at bounding box center [655, 315] width 837 height 28
type input "303 Rayburn St., Apt. 577"
click at [304, 426] on input "text" at bounding box center [633, 420] width 784 height 19
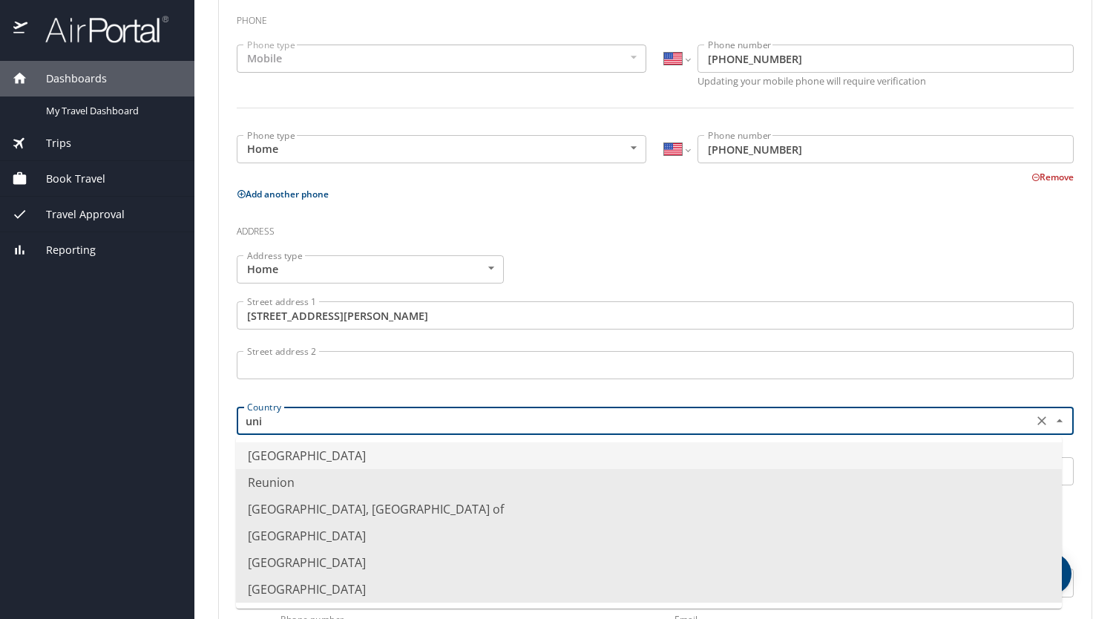
click at [292, 459] on li "United States of America" at bounding box center [649, 455] width 826 height 27
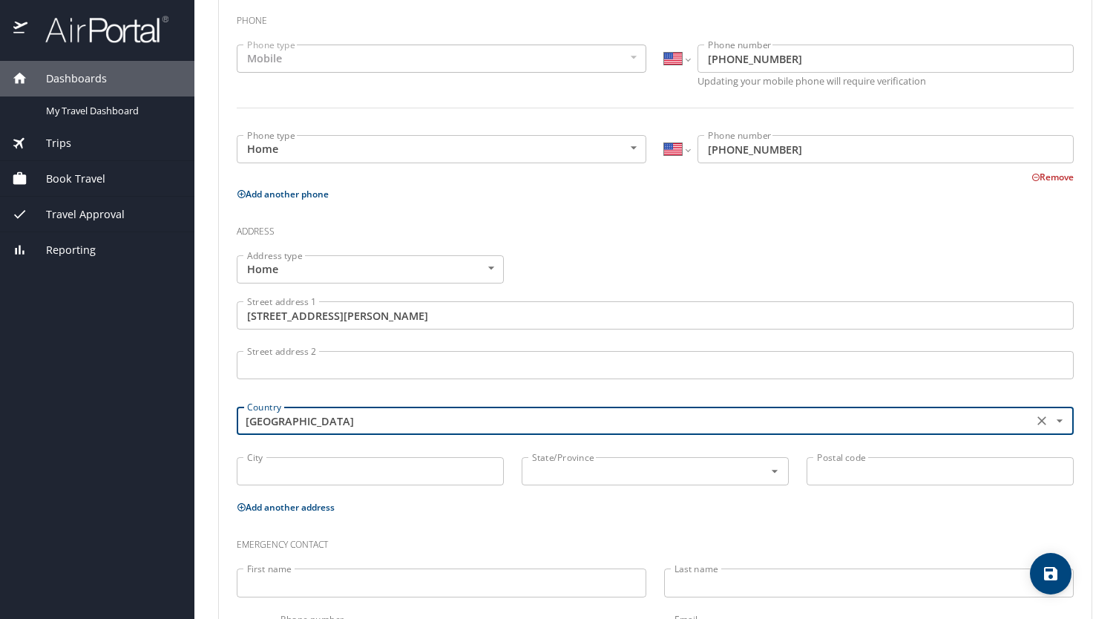
type input "United States of America"
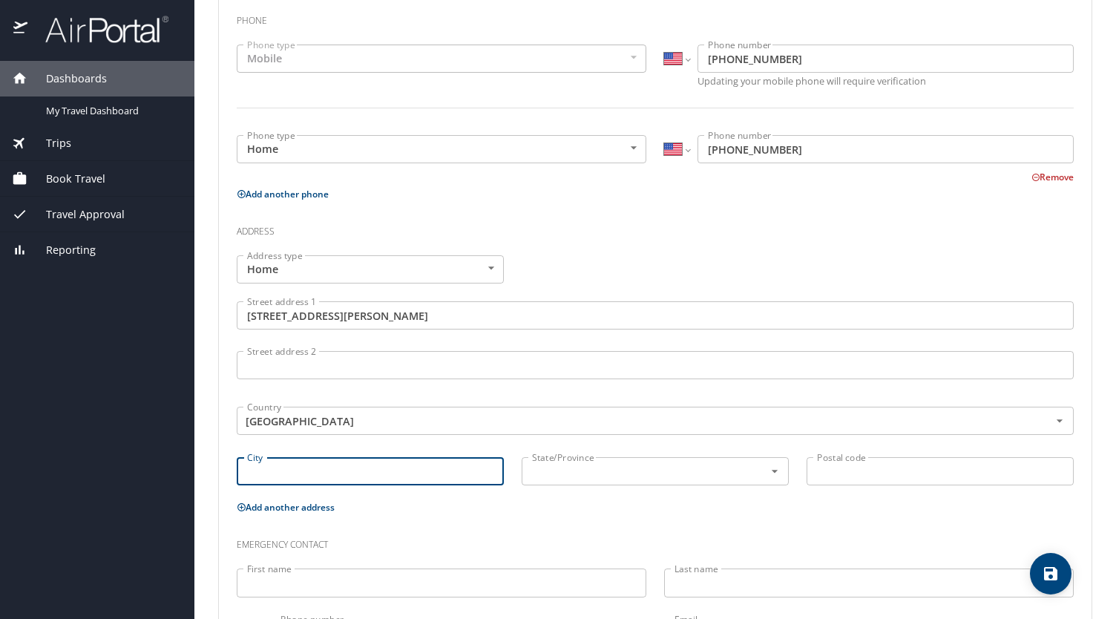
click at [292, 462] on input "City" at bounding box center [370, 471] width 267 height 28
type input "Lafayette"
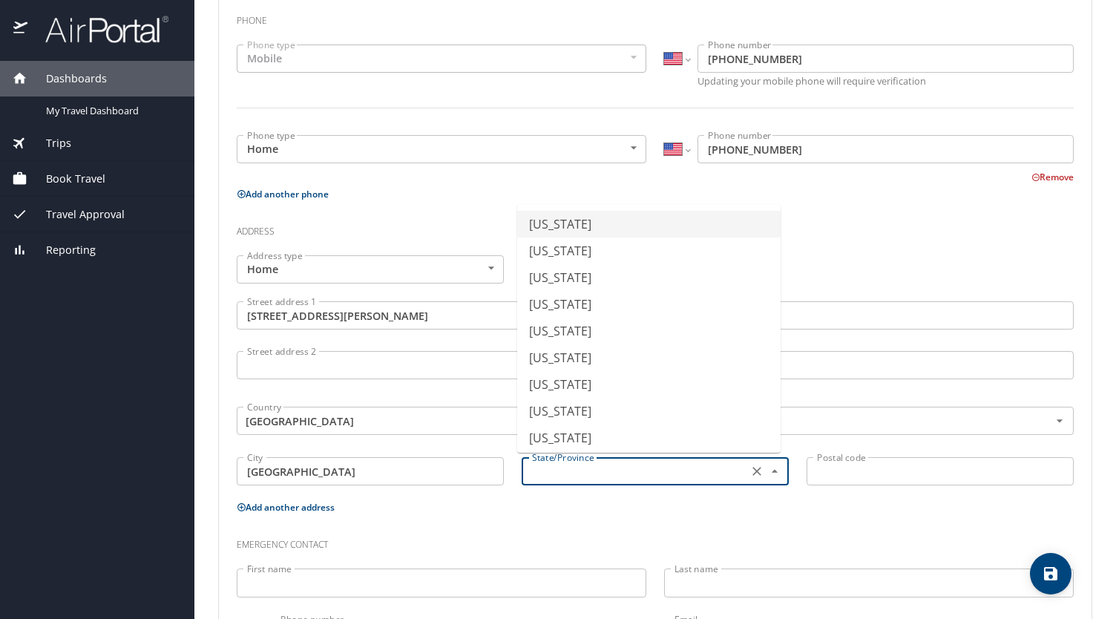
click at [574, 467] on input "text" at bounding box center [633, 470] width 214 height 19
click at [573, 446] on li "Louisiana" at bounding box center [648, 437] width 263 height 27
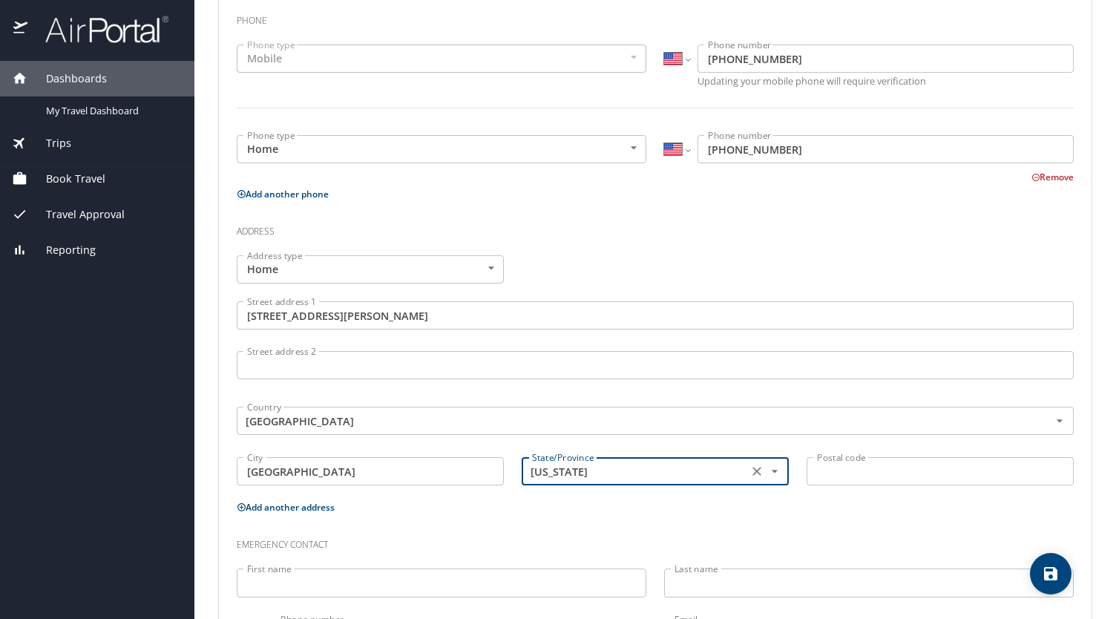
type input "Louisiana"
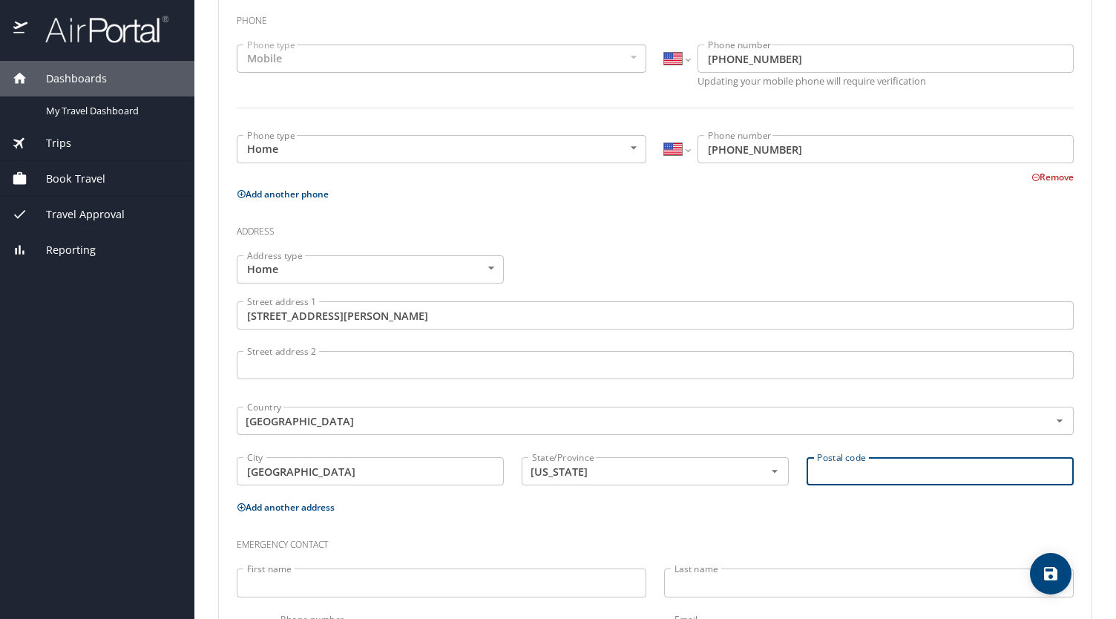
click at [835, 472] on input "Postal code" at bounding box center [939, 471] width 267 height 28
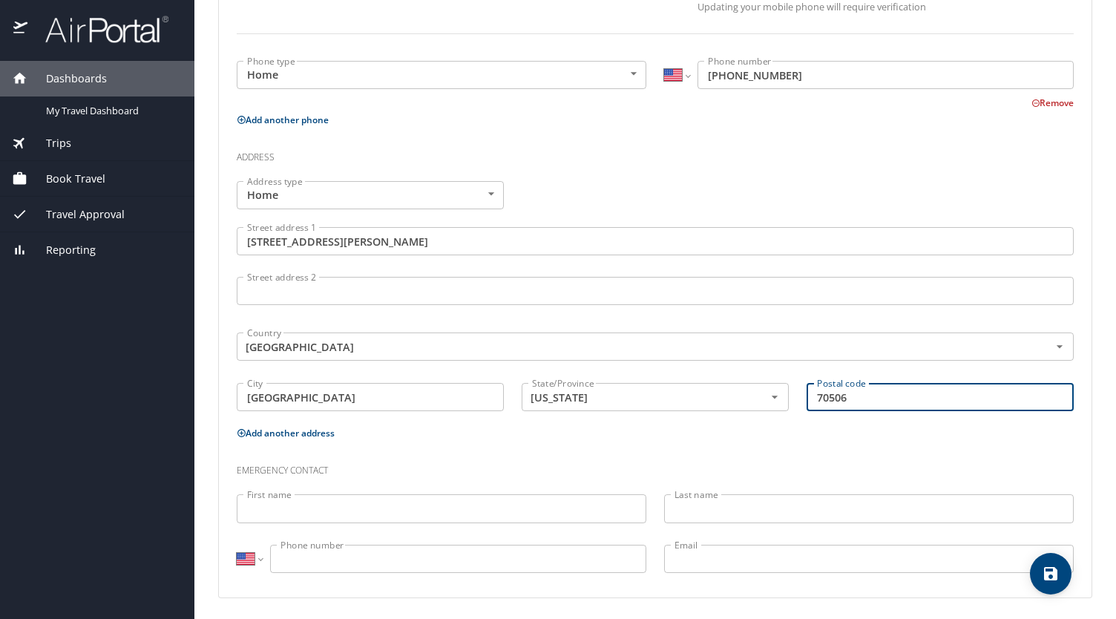
type input "70506"
click at [464, 498] on input "First name" at bounding box center [441, 508] width 409 height 28
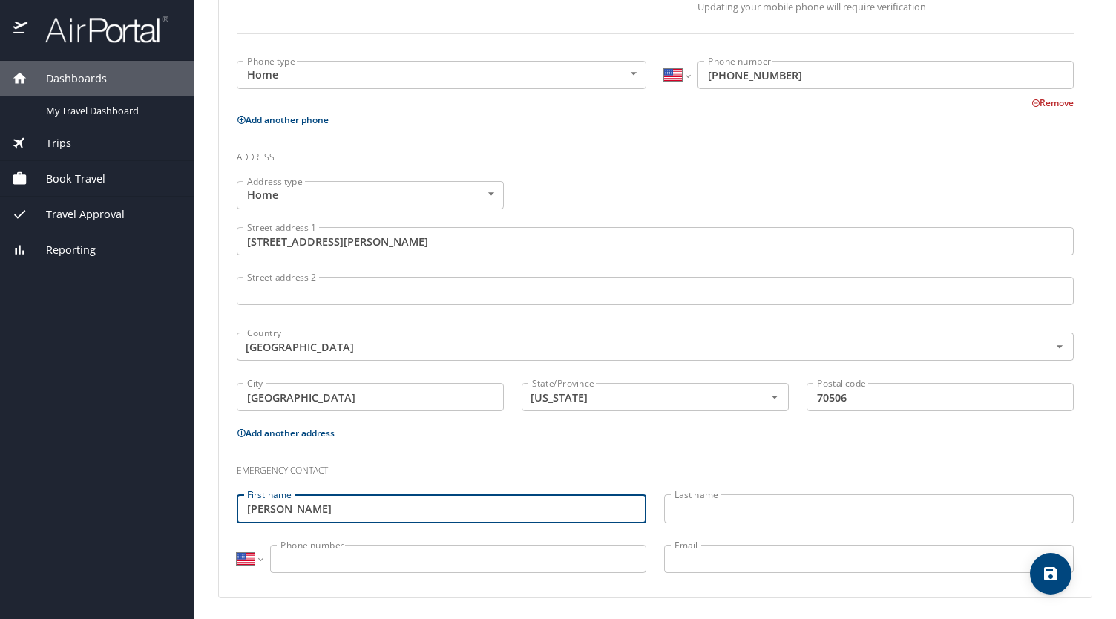
type input "Tonia"
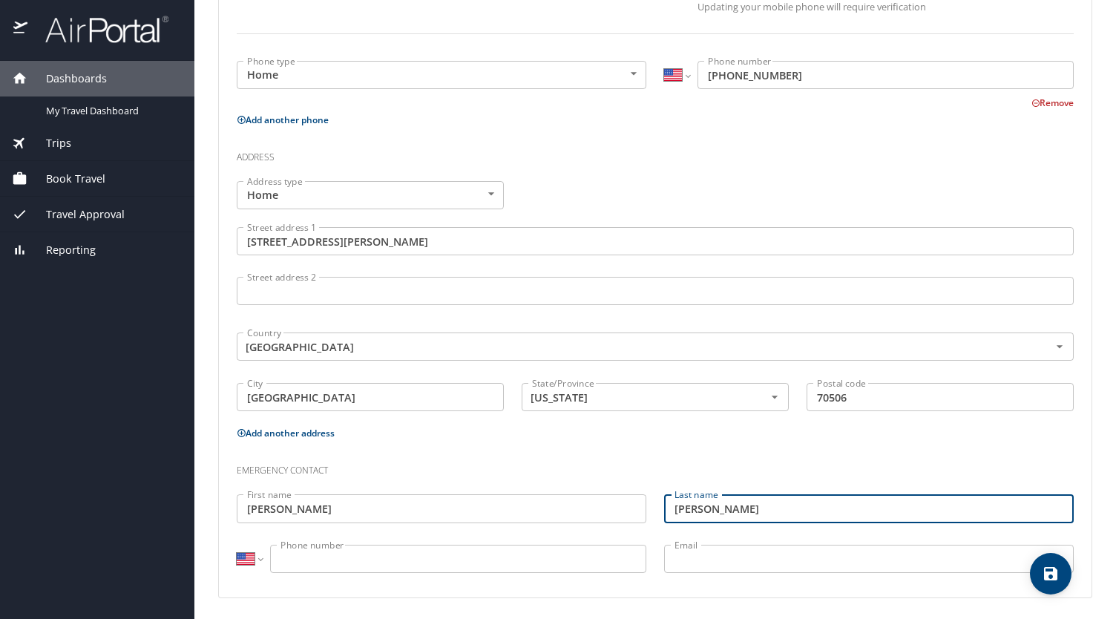
type input "Guidry"
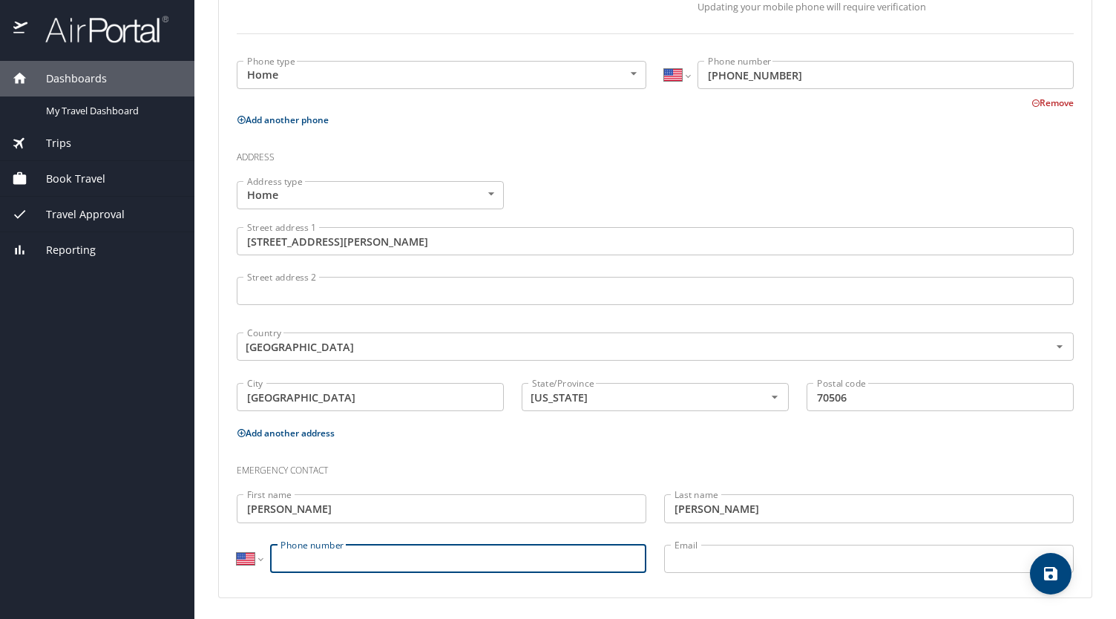
click at [452, 556] on input "Phone number" at bounding box center [458, 558] width 376 height 28
type input "(985) 691-2086"
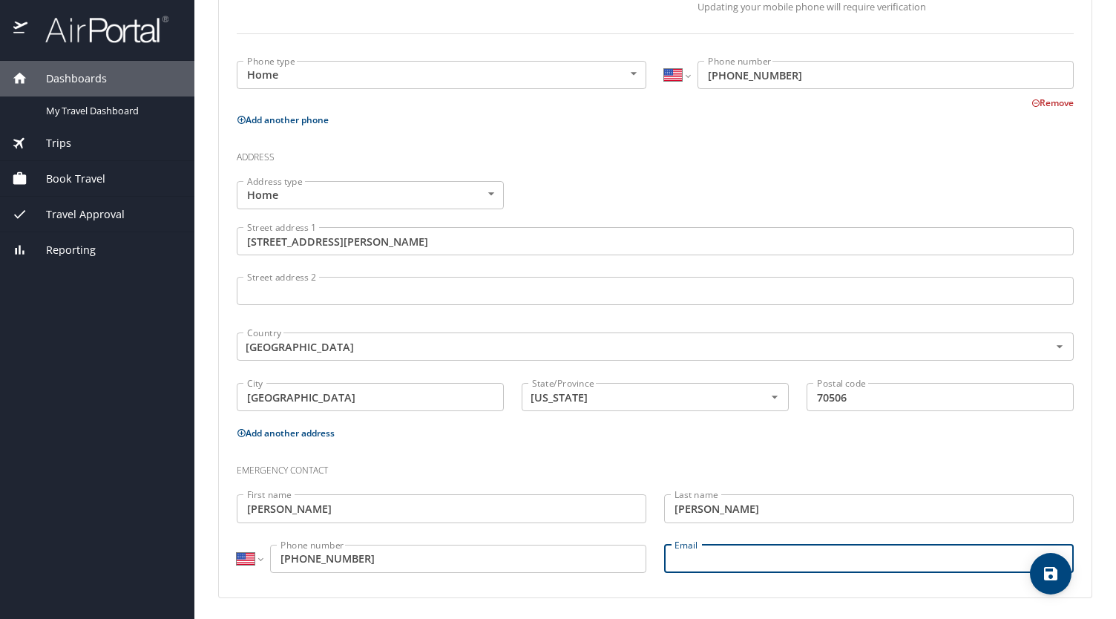
click at [670, 555] on input "Email" at bounding box center [868, 558] width 409 height 28
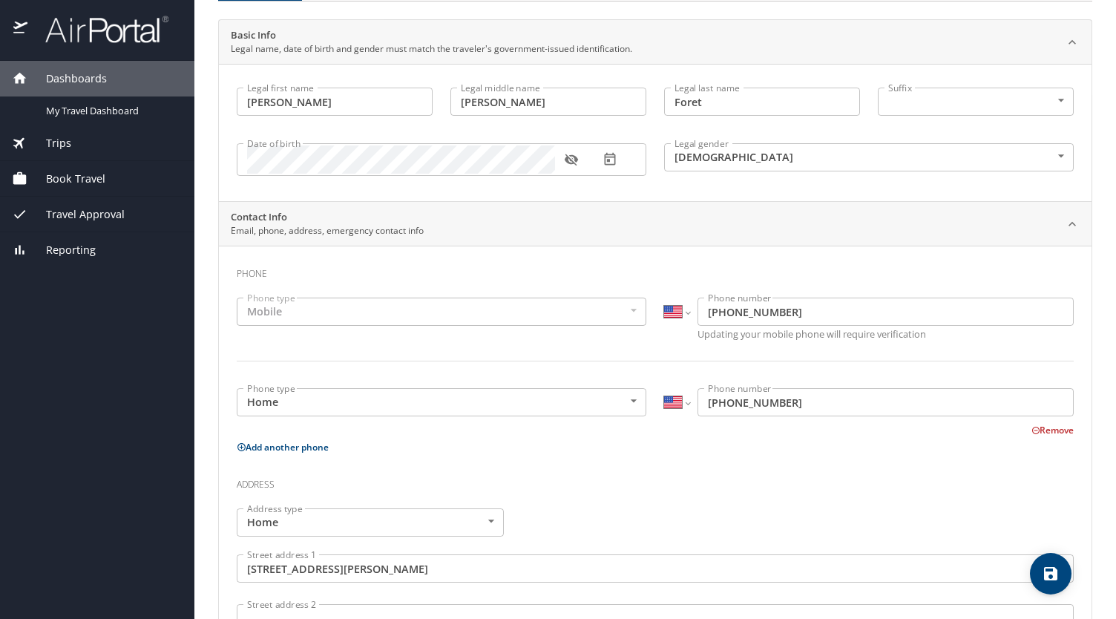
scroll to position [0, 0]
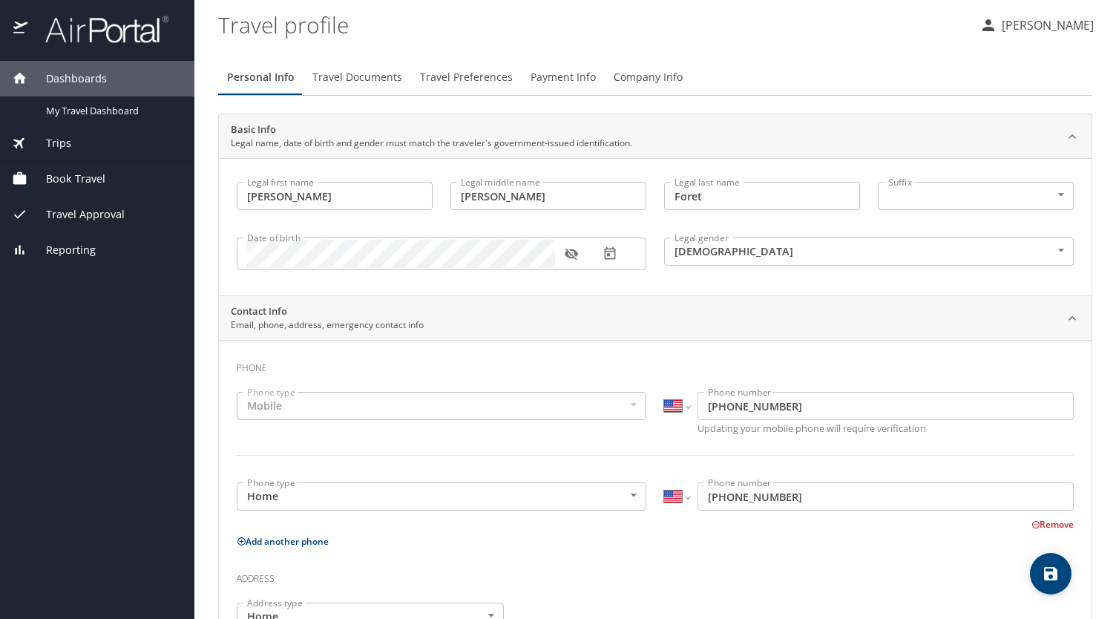
type input "toniaguidry@gmail.com"
click at [359, 85] on span "Travel Documents" at bounding box center [357, 77] width 90 height 19
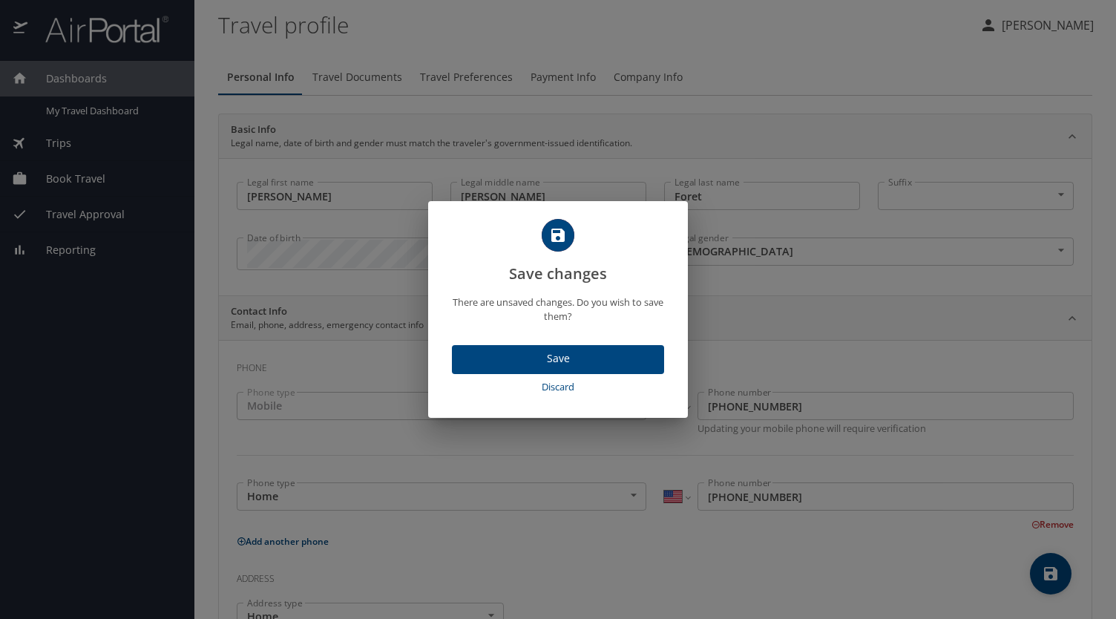
click at [552, 355] on span "Save" at bounding box center [558, 358] width 188 height 19
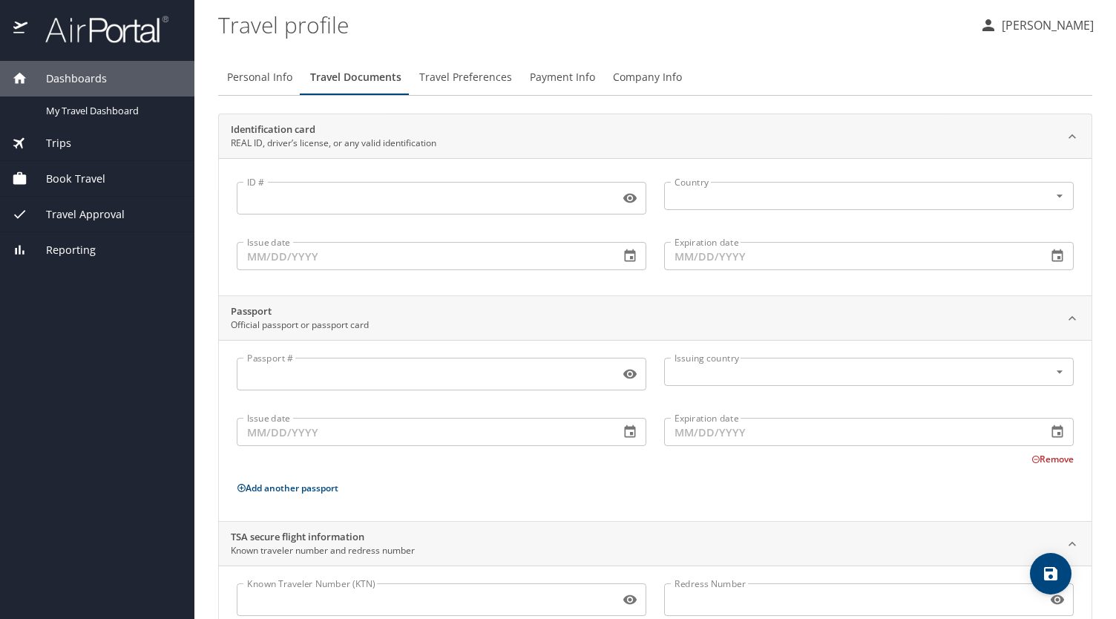
click at [420, 188] on input "ID #" at bounding box center [425, 198] width 377 height 28
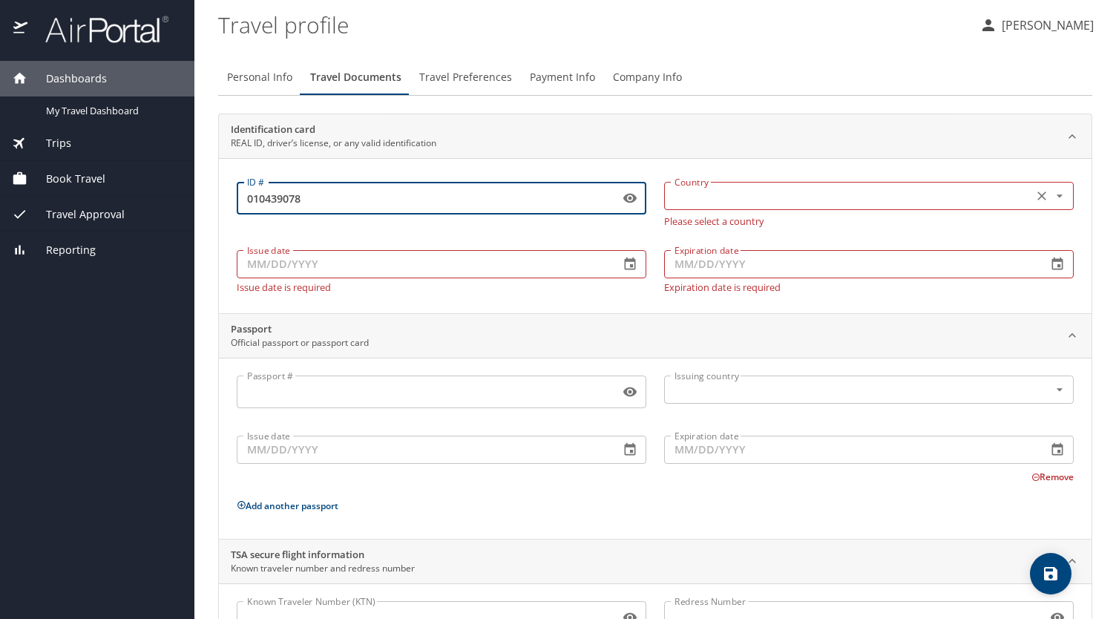
type input "010439078"
click at [736, 198] on input "text" at bounding box center [846, 195] width 357 height 19
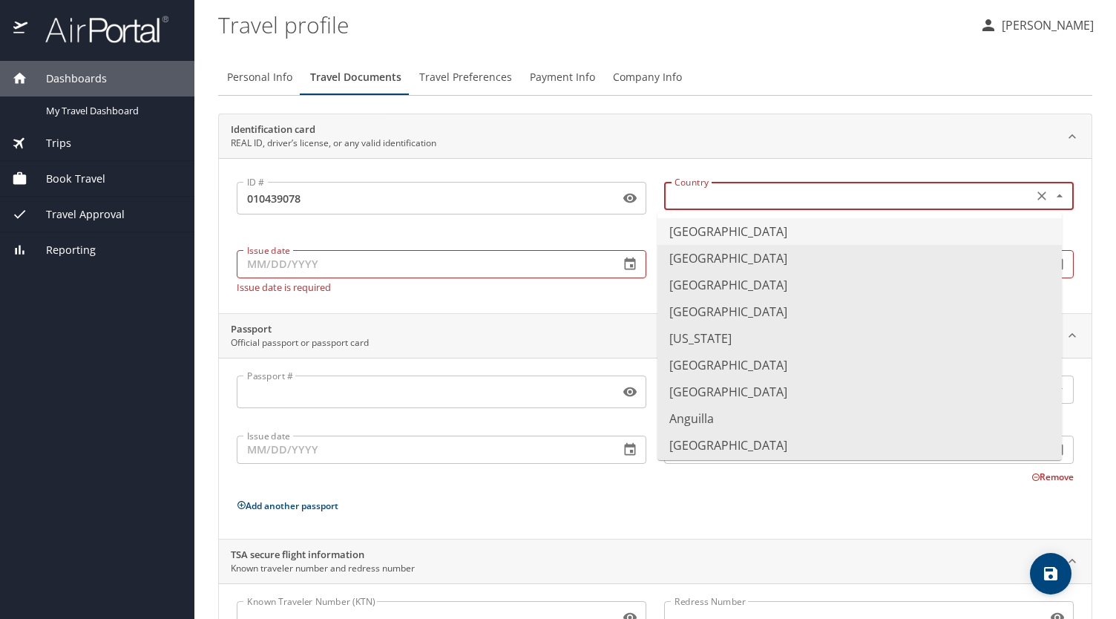
click at [711, 231] on li "United States of America" at bounding box center [859, 231] width 404 height 27
type input "United States of America"
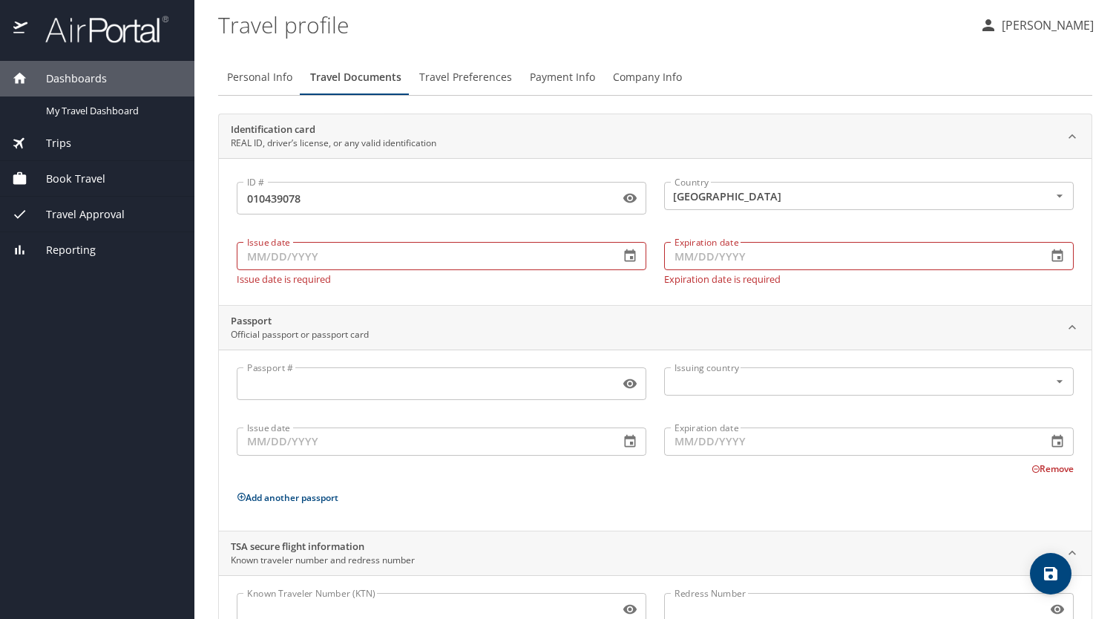
click at [711, 231] on div "Expiration date Expiration date Expiration date is required" at bounding box center [868, 260] width 427 height 66
click at [565, 262] on input "Issue date" at bounding box center [422, 256] width 371 height 28
click at [466, 281] on p "Issue date is required" at bounding box center [441, 278] width 409 height 11
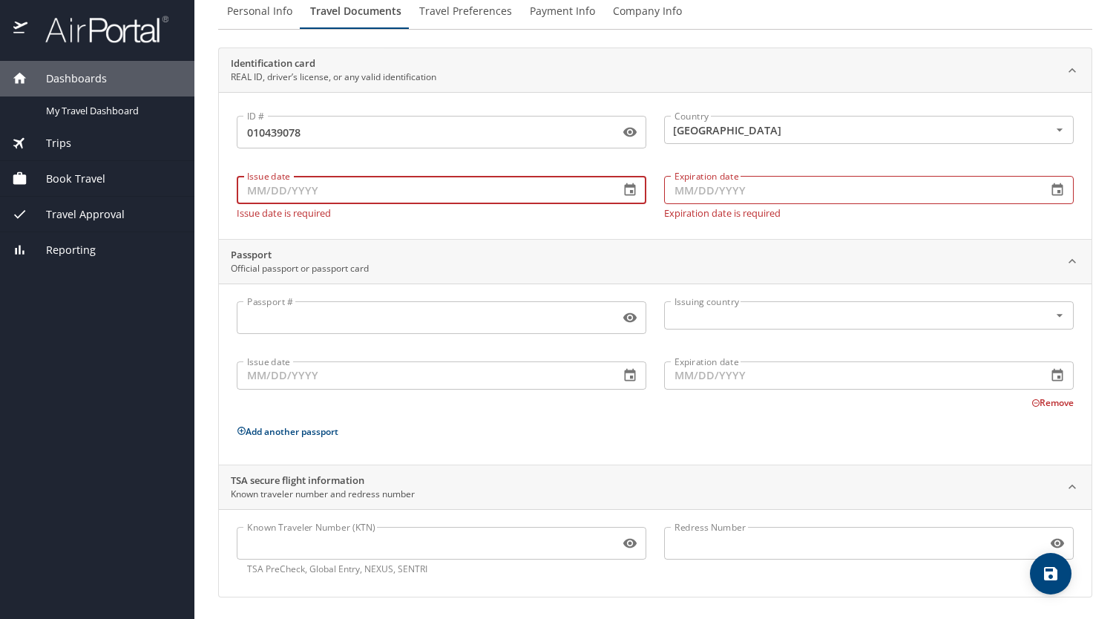
click at [301, 191] on input "Issue date" at bounding box center [422, 190] width 371 height 28
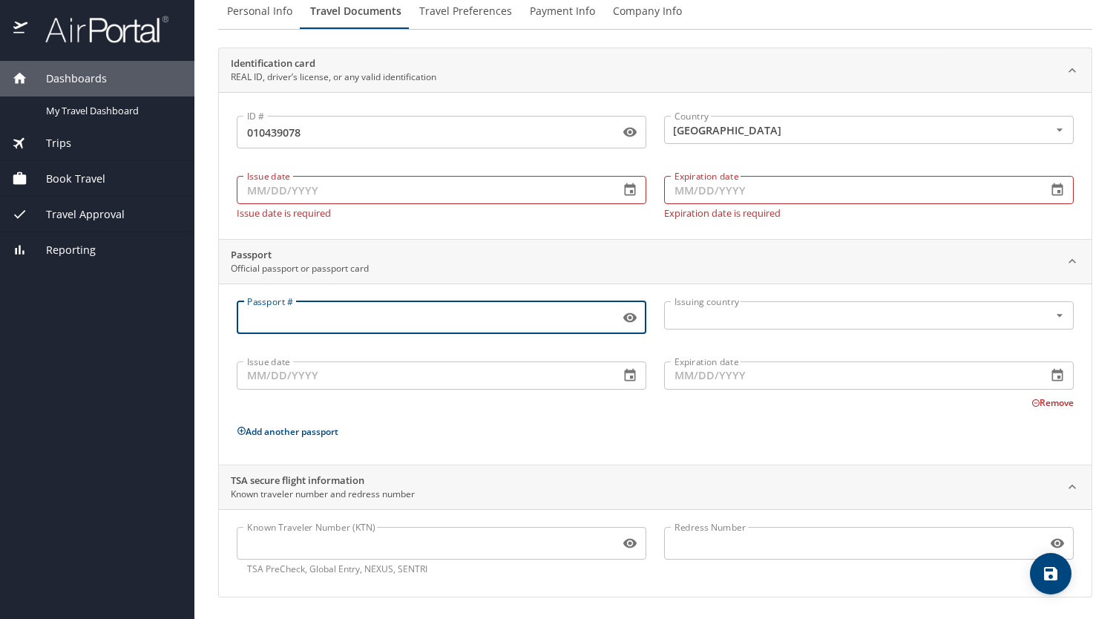
click at [312, 326] on input "Passport #" at bounding box center [425, 317] width 377 height 28
type input "A61296953"
click at [702, 306] on input "text" at bounding box center [846, 315] width 357 height 19
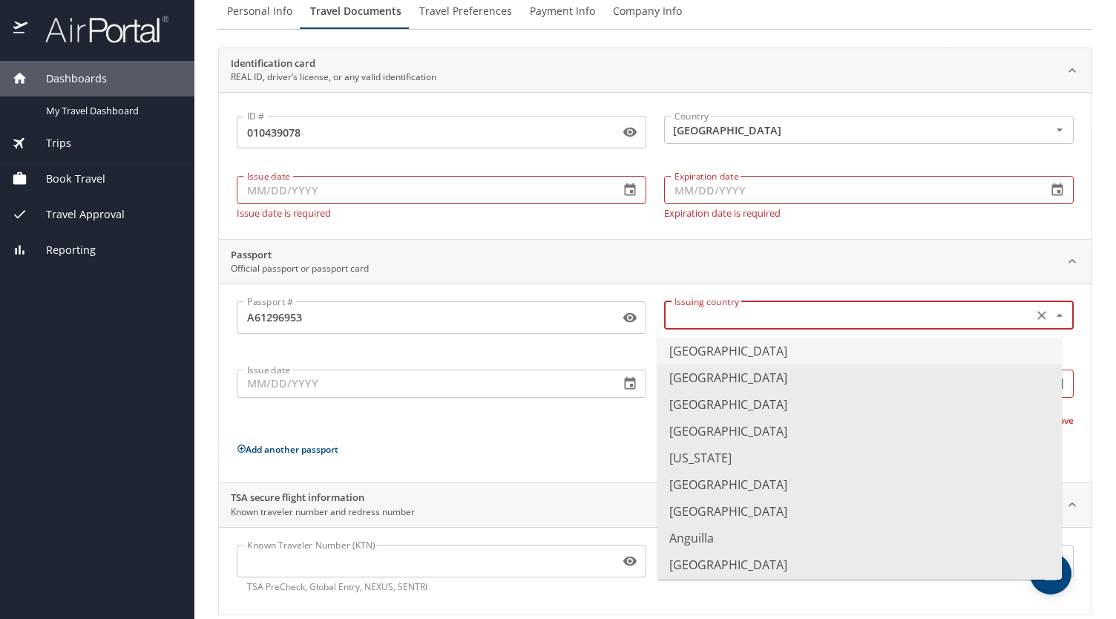
click at [692, 354] on li "United States of America" at bounding box center [859, 350] width 404 height 27
type input "United States of America"
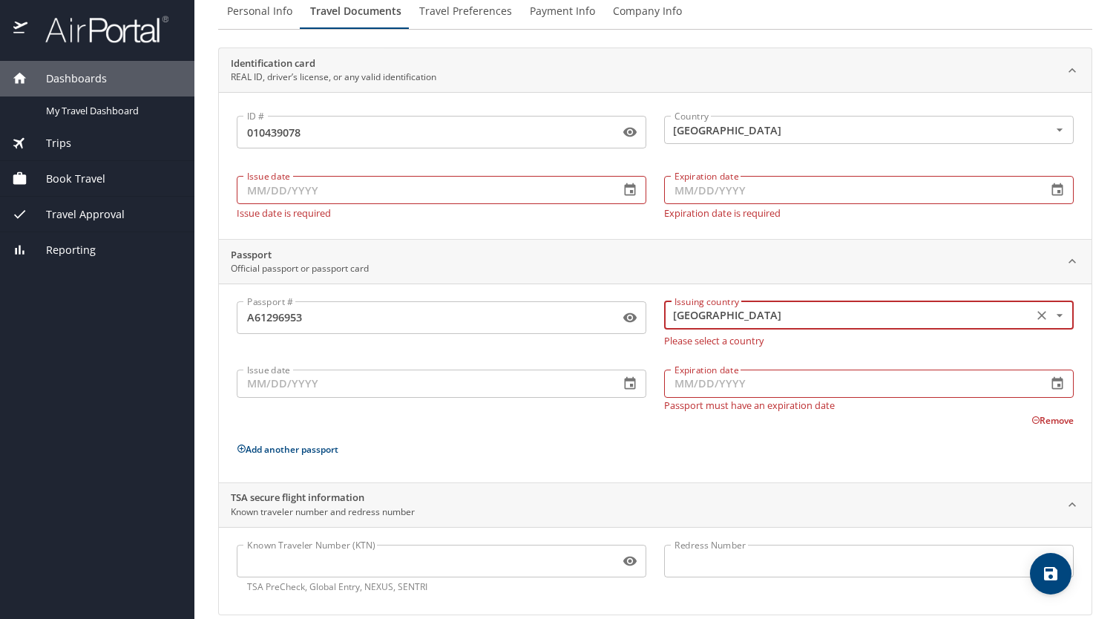
click at [421, 395] on div "Issue date Issue date" at bounding box center [441, 387] width 427 height 65
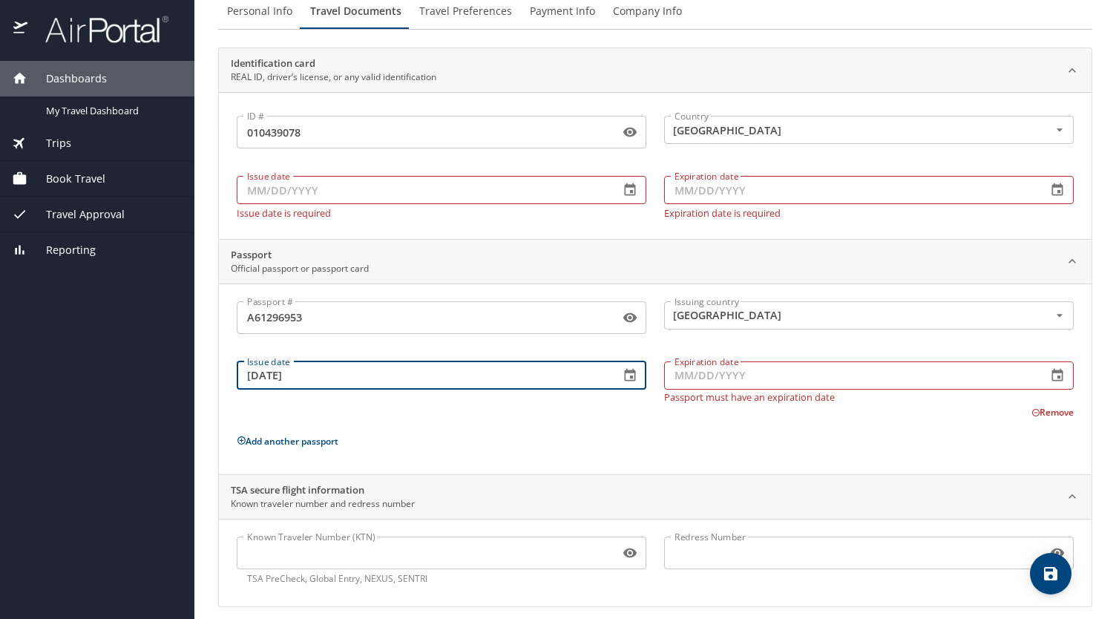
type input "03/13/2025"
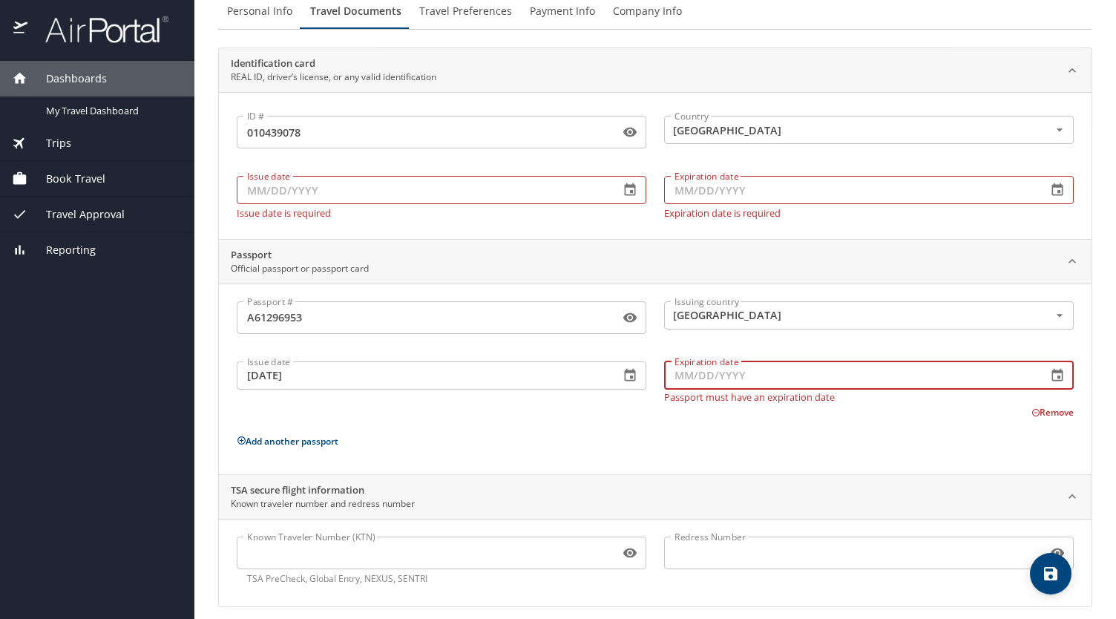
click at [691, 373] on input "Expiration date" at bounding box center [849, 375] width 371 height 28
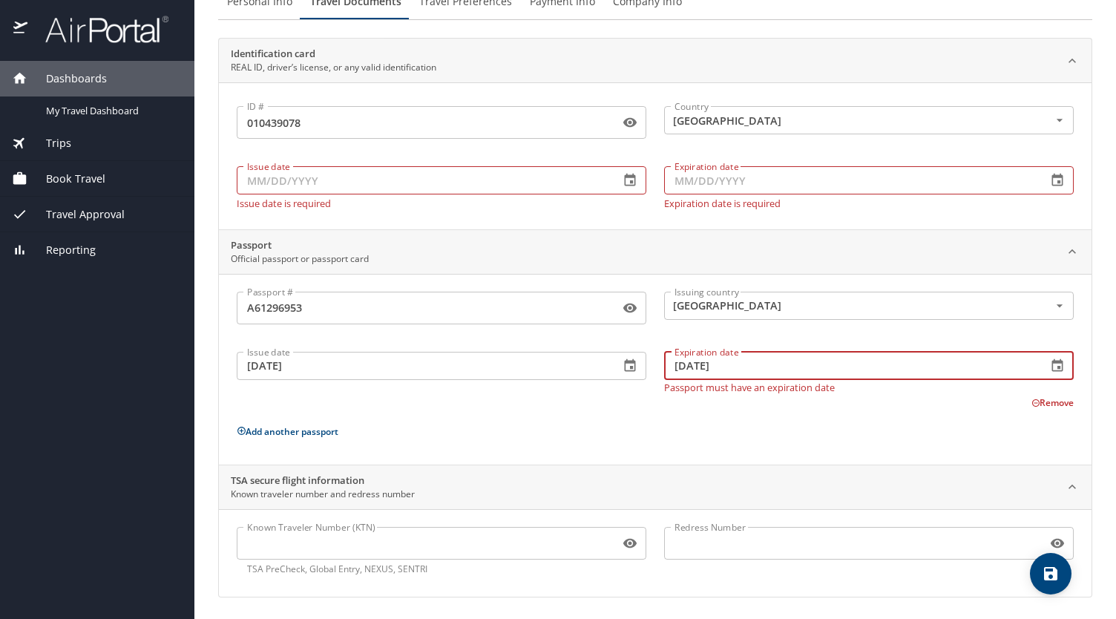
type input "03/12/2035"
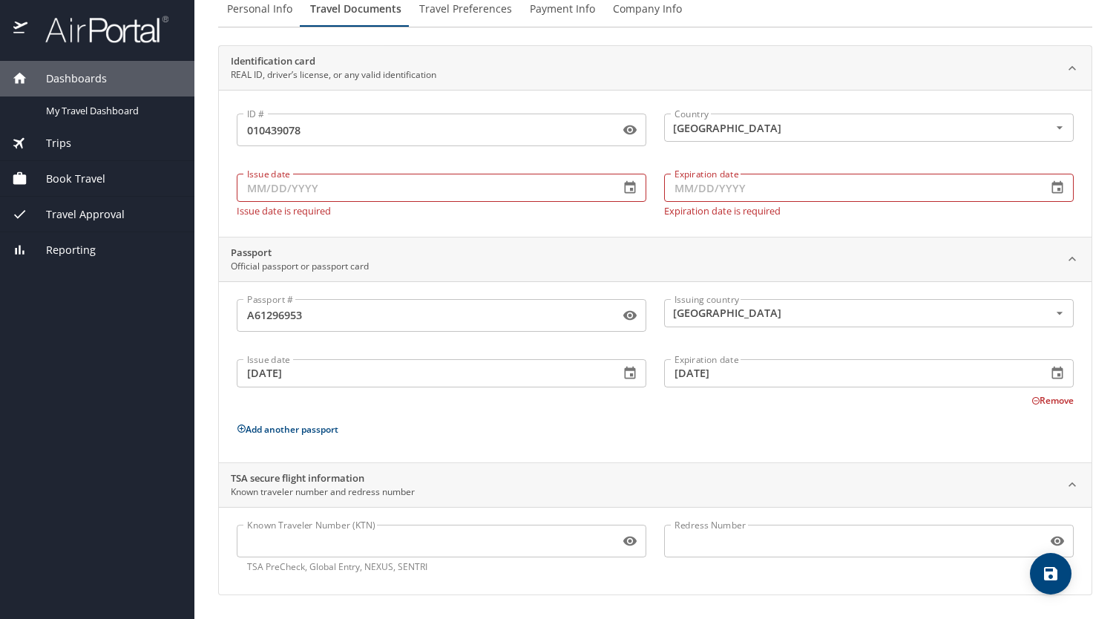
scroll to position [66, 0]
click at [495, 432] on p "Add another passport" at bounding box center [655, 431] width 837 height 19
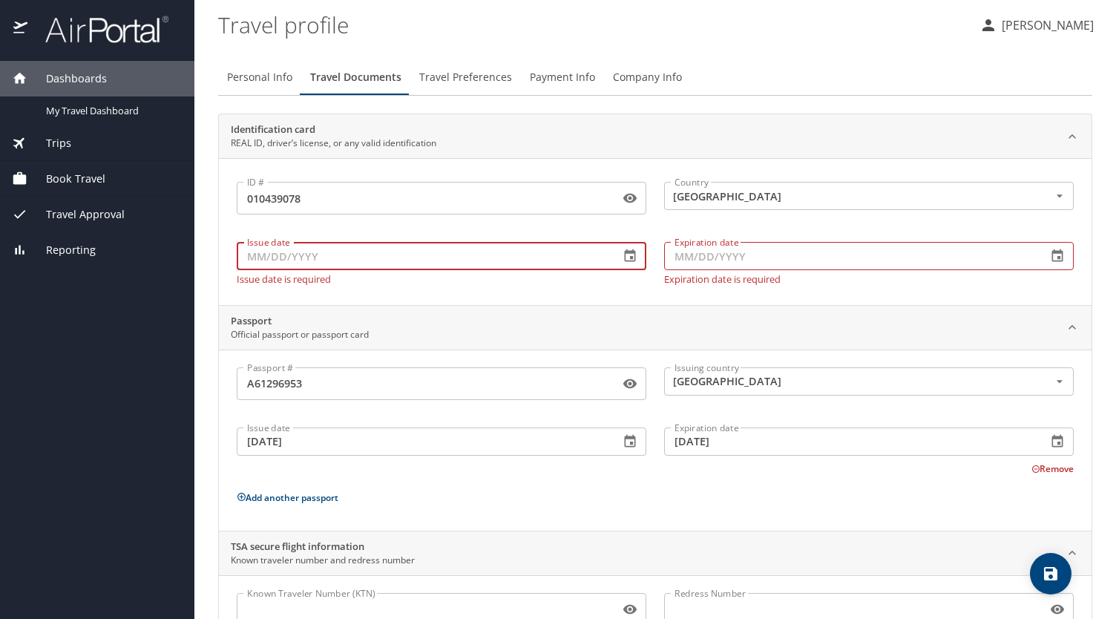
click at [472, 246] on input "Issue date" at bounding box center [422, 256] width 371 height 28
